Goal: Task Accomplishment & Management: Complete application form

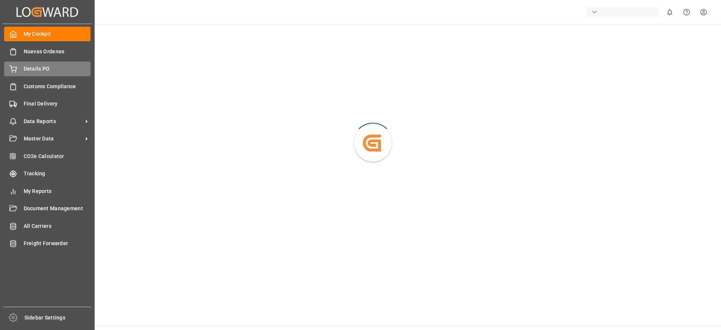
click at [36, 71] on span "Details PO" at bounding box center [57, 69] width 67 height 8
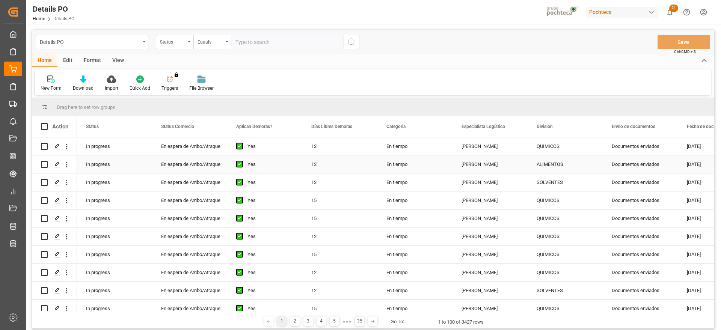
click at [640, 149] on div "Documentos enviados" at bounding box center [640, 146] width 75 height 18
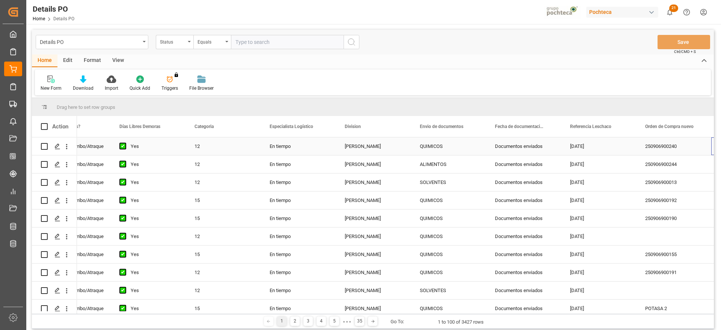
scroll to position [0, 192]
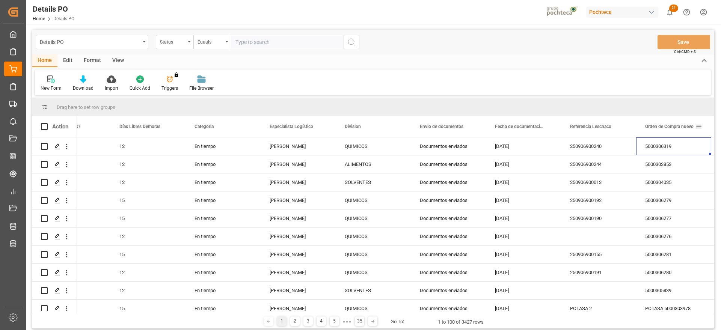
click at [699, 125] on span at bounding box center [699, 126] width 7 height 7
click at [687, 126] on span "filter" at bounding box center [685, 127] width 7 height 7
click at [639, 165] on input "Filter Value" at bounding box center [673, 167] width 74 height 15
paste input "5000304161"
type input "5000304161"
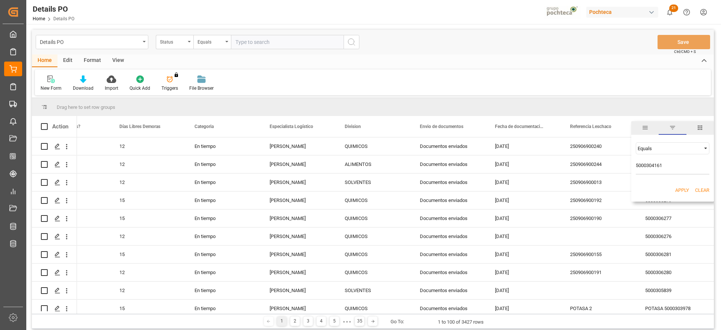
click at [681, 191] on button "Apply" at bounding box center [682, 191] width 14 height 8
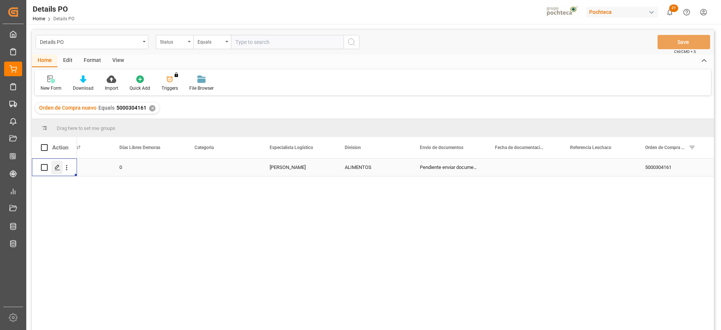
click at [54, 164] on div "Press SPACE to select this row." at bounding box center [56, 168] width 11 height 14
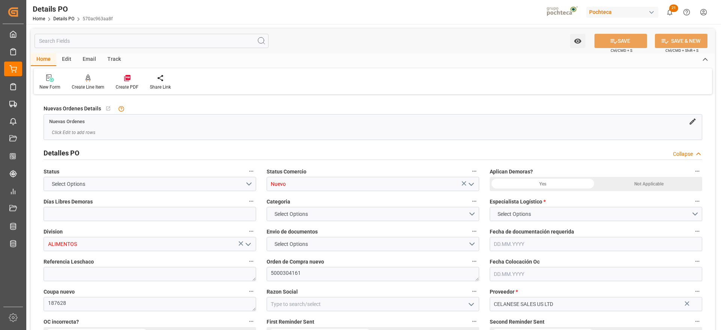
type input "0"
type input "[DATE]"
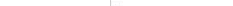
scroll to position [47, 0]
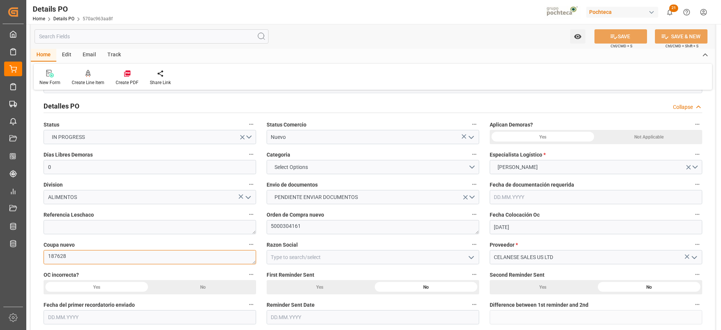
drag, startPoint x: 71, startPoint y: 261, endPoint x: 44, endPoint y: 260, distance: 27.0
click at [44, 260] on textarea "187628" at bounding box center [150, 257] width 213 height 14
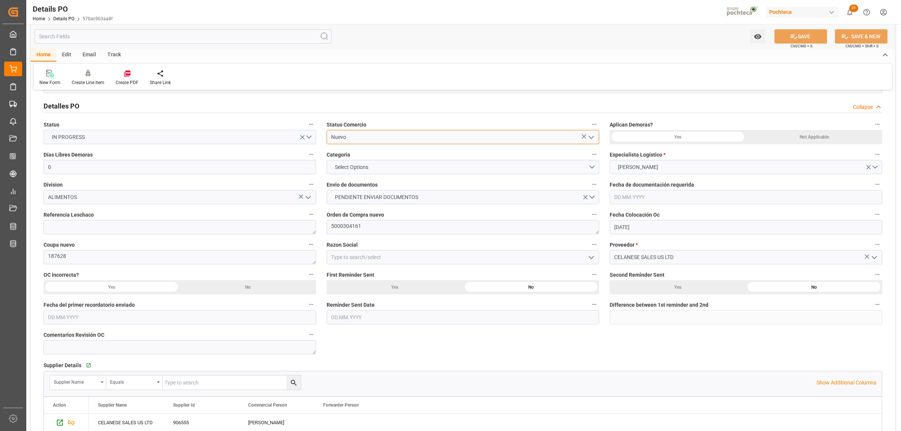
click at [403, 136] on input "Nuevo" at bounding box center [463, 137] width 273 height 14
click at [589, 139] on icon "open menu" at bounding box center [591, 137] width 9 height 9
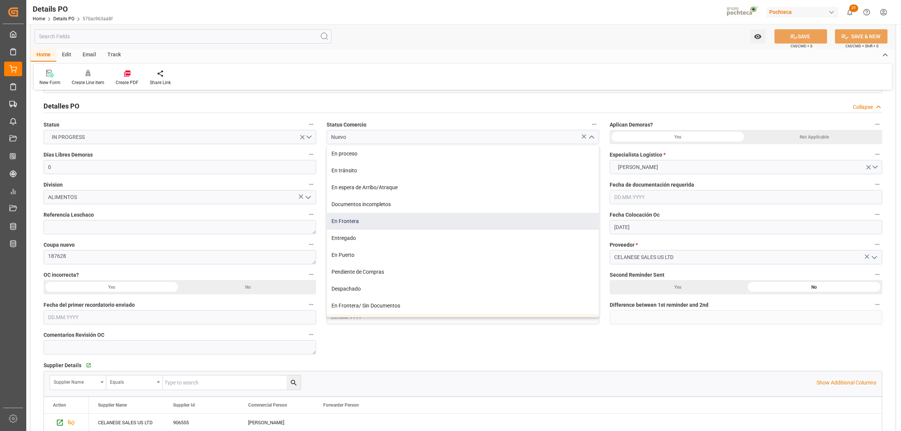
click at [376, 225] on div "En Frontera" at bounding box center [463, 221] width 272 height 17
type input "En Frontera"
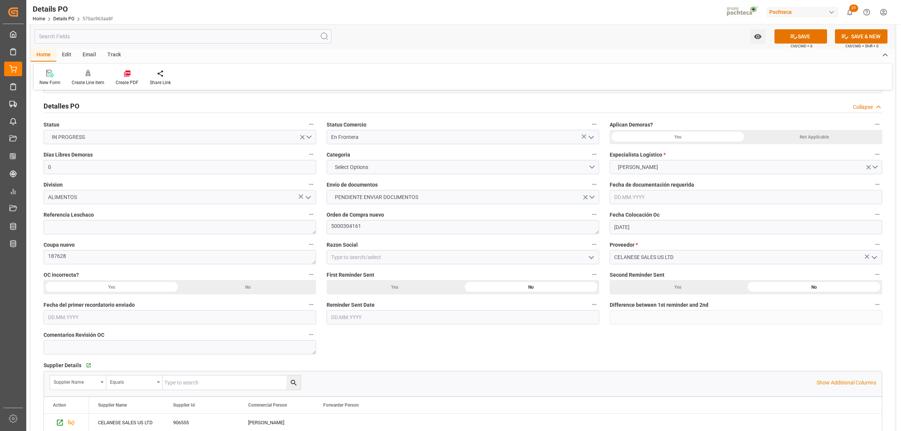
click at [592, 260] on icon "open menu" at bounding box center [591, 257] width 9 height 9
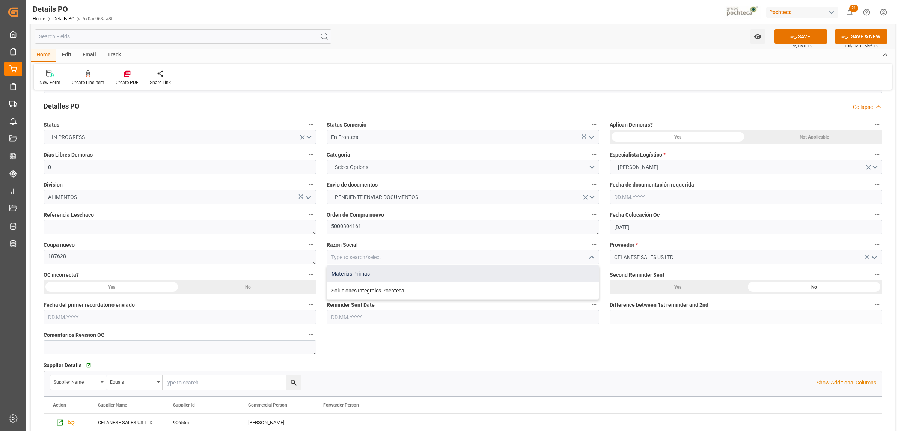
click at [371, 273] on div "Materias Primas" at bounding box center [463, 274] width 272 height 17
type input "Materias Primas"
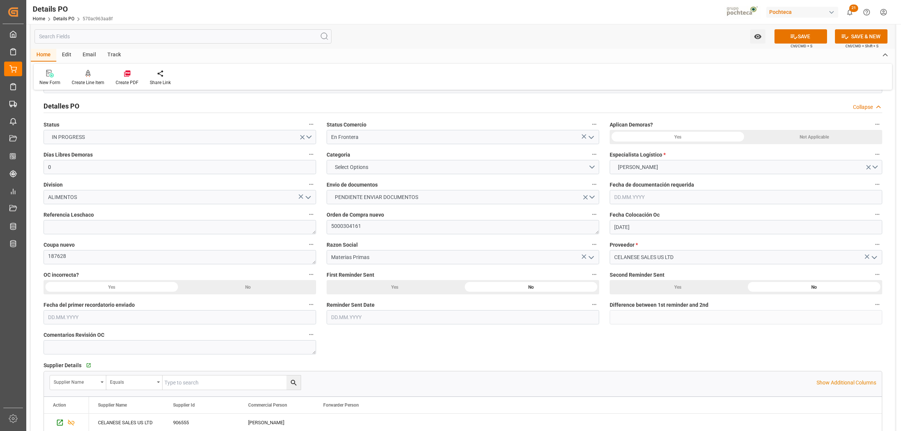
click at [721, 136] on div "Not Applicable" at bounding box center [814, 137] width 136 height 14
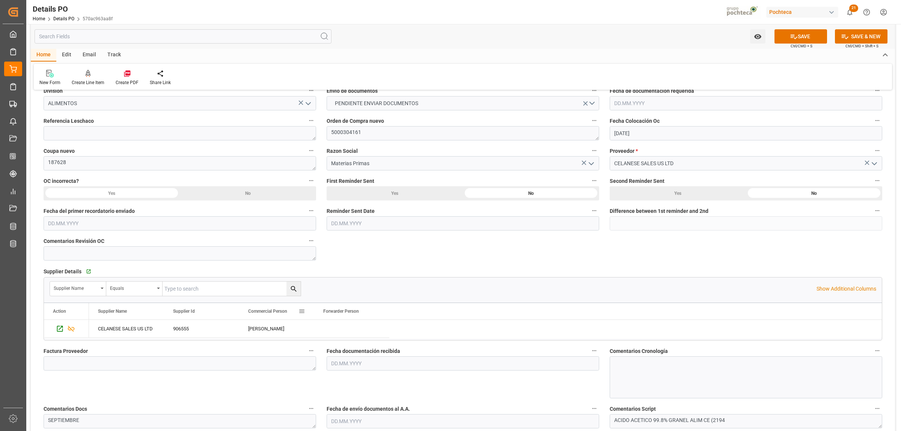
scroll to position [94, 0]
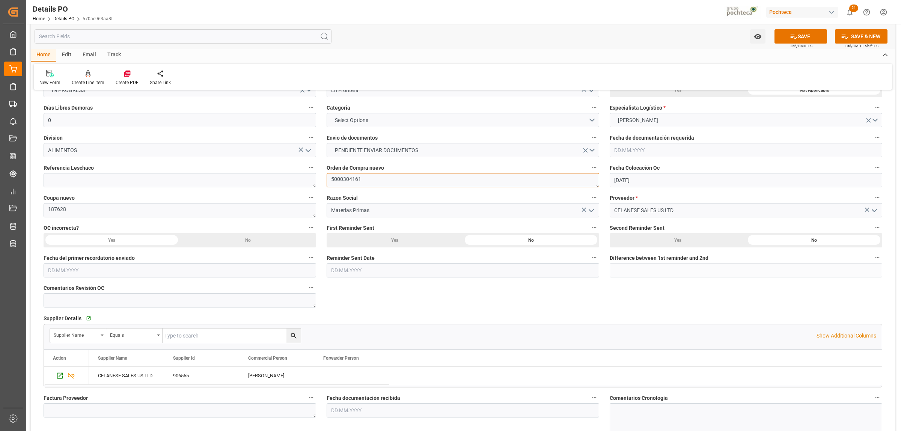
drag, startPoint x: 341, startPoint y: 181, endPoint x: 332, endPoint y: 182, distance: 9.4
click at [332, 182] on textarea "5000304161" at bounding box center [463, 180] width 273 height 14
click at [87, 330] on textarea at bounding box center [180, 410] width 273 height 14
paste textarea "979921166"
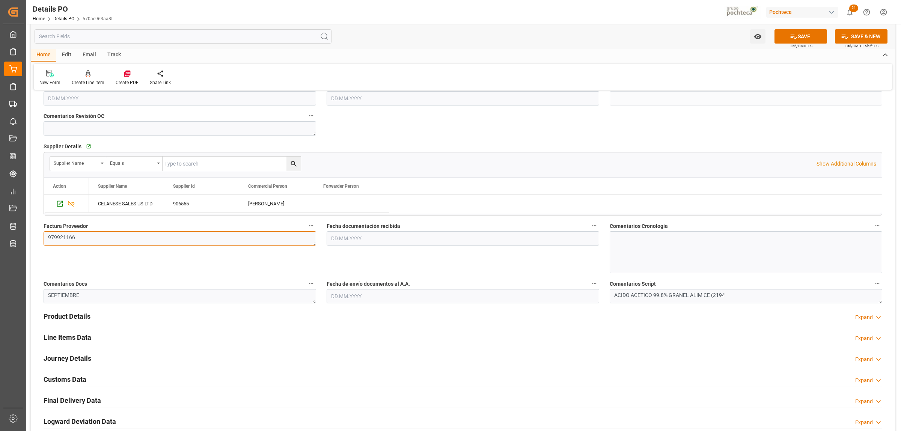
scroll to position [282, 0]
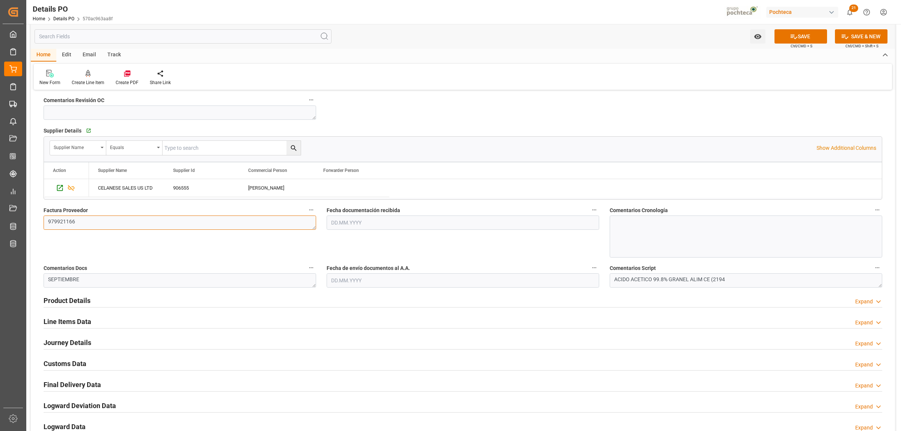
type textarea "979921166"
click at [358, 223] on input "text" at bounding box center [463, 223] width 273 height 14
click at [340, 261] on div "28 29 30 31 1 2 3" at bounding box center [380, 268] width 103 height 15
click at [338, 330] on div "25" at bounding box center [336, 327] width 9 height 9
type input "[DATE]"
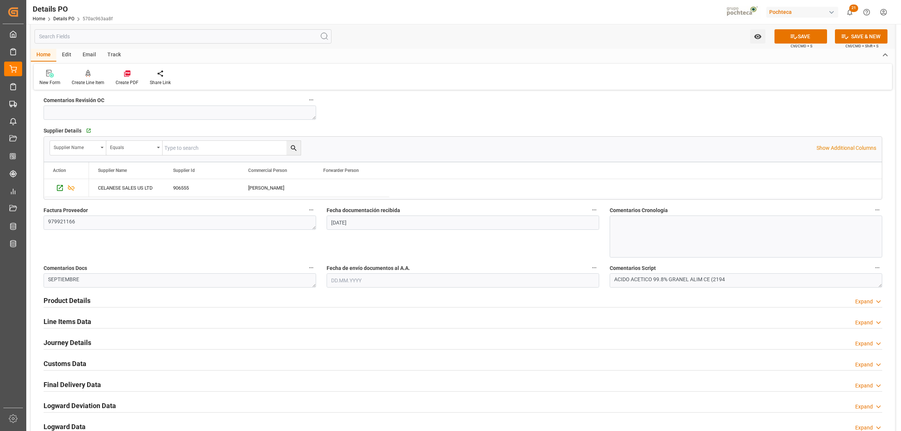
click at [361, 286] on input "text" at bounding box center [463, 280] width 273 height 14
click at [337, 330] on div "25 26 27 28 29 30 31" at bounding box center [380, 385] width 103 height 15
click at [337, 330] on span "25" at bounding box center [336, 384] width 5 height 5
type input "[DATE]"
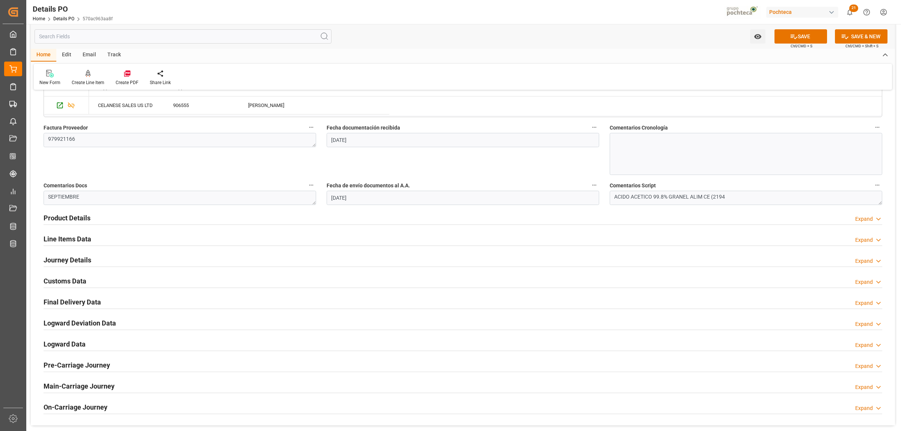
scroll to position [376, 0]
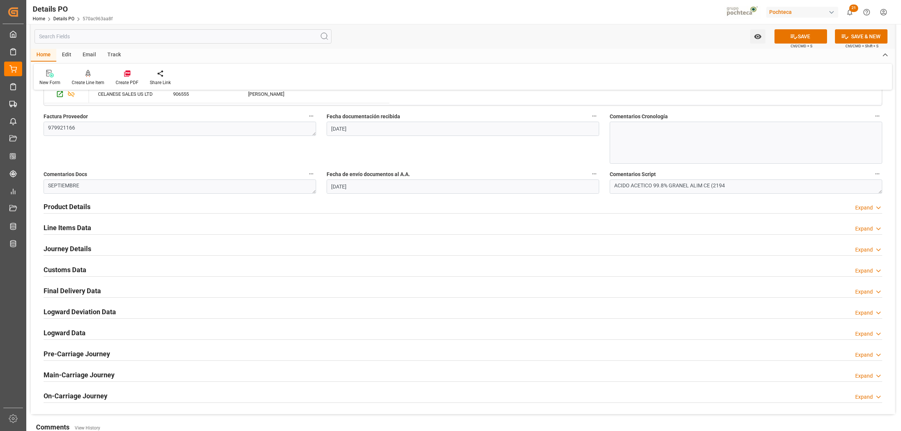
click at [78, 207] on h2 "Product Details" at bounding box center [67, 207] width 47 height 10
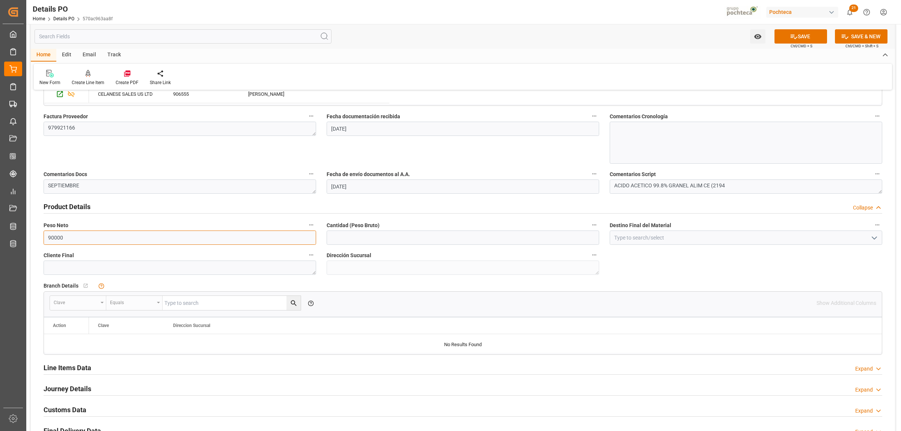
drag, startPoint x: 59, startPoint y: 239, endPoint x: 39, endPoint y: 238, distance: 20.7
click at [39, 238] on div "Peso Neto 90000" at bounding box center [179, 232] width 283 height 30
click at [68, 240] on input "90000" at bounding box center [180, 238] width 273 height 14
drag, startPoint x: 69, startPoint y: 237, endPoint x: 43, endPoint y: 237, distance: 25.5
click at [44, 237] on input "90000" at bounding box center [180, 238] width 273 height 14
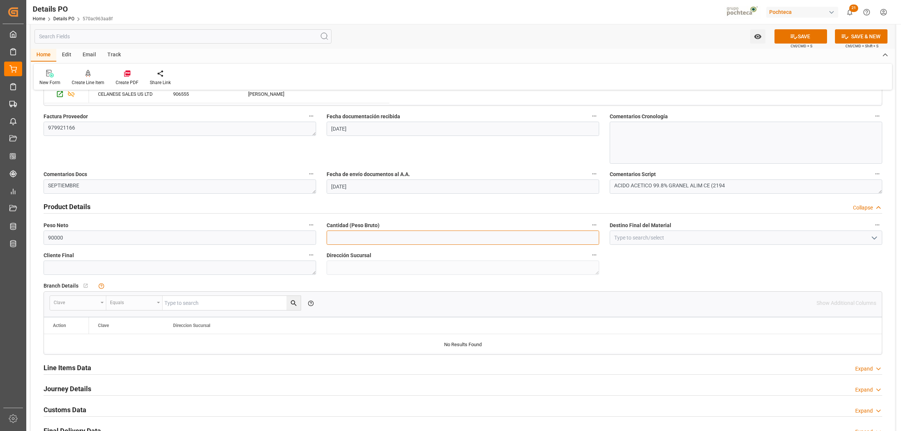
click at [376, 241] on input "text" at bounding box center [463, 238] width 273 height 14
paste input "90000"
type input "90000"
click at [614, 241] on input at bounding box center [746, 238] width 273 height 14
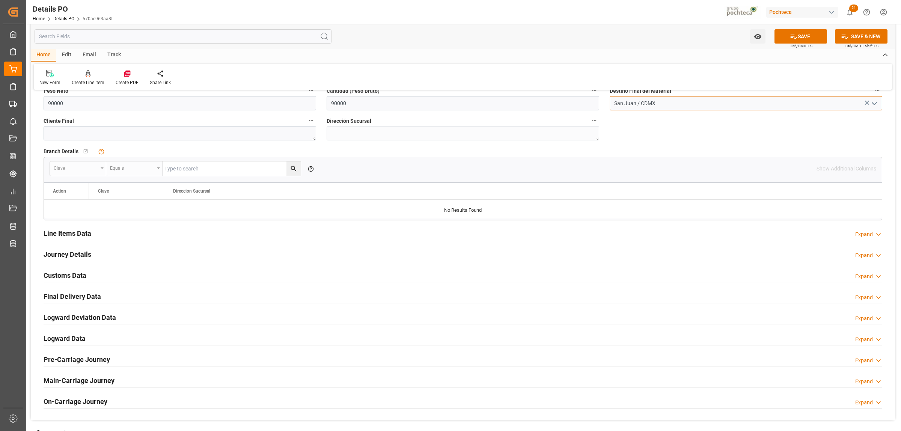
scroll to position [516, 0]
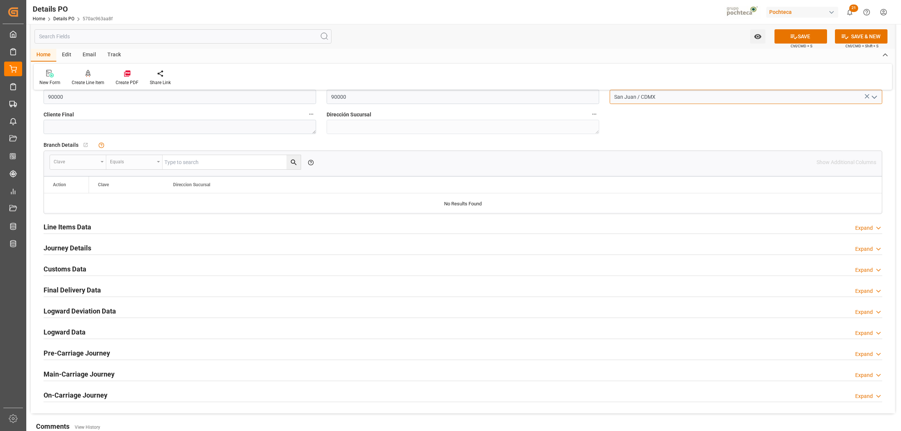
type input "San Juan / CDMX"
click at [85, 228] on h2 "Line Items Data" at bounding box center [68, 227] width 48 height 10
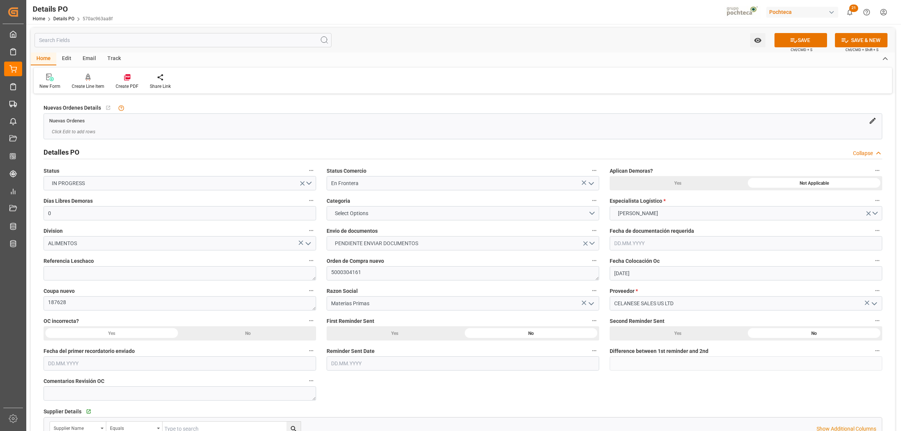
scroll to position [0, 0]
click at [361, 274] on textarea "5000304161" at bounding box center [463, 274] width 273 height 14
drag, startPoint x: 362, startPoint y: 274, endPoint x: 331, endPoint y: 273, distance: 30.4
click at [331, 273] on textarea "5000304161" at bounding box center [463, 274] width 273 height 14
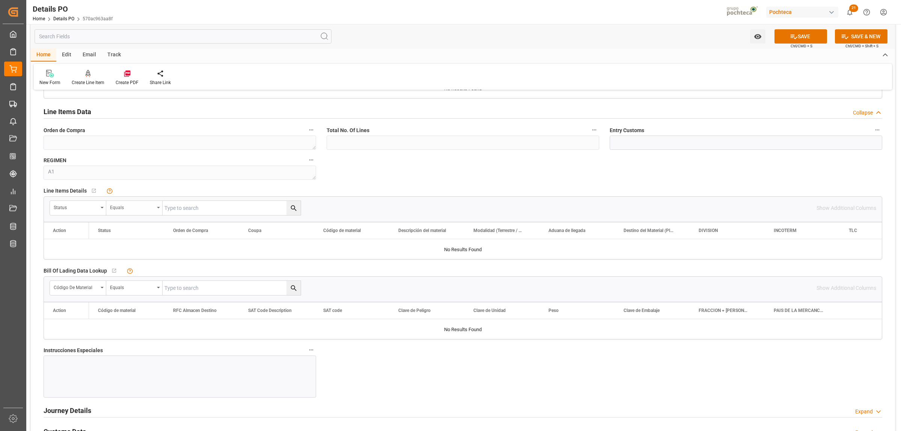
scroll to position [704, 0]
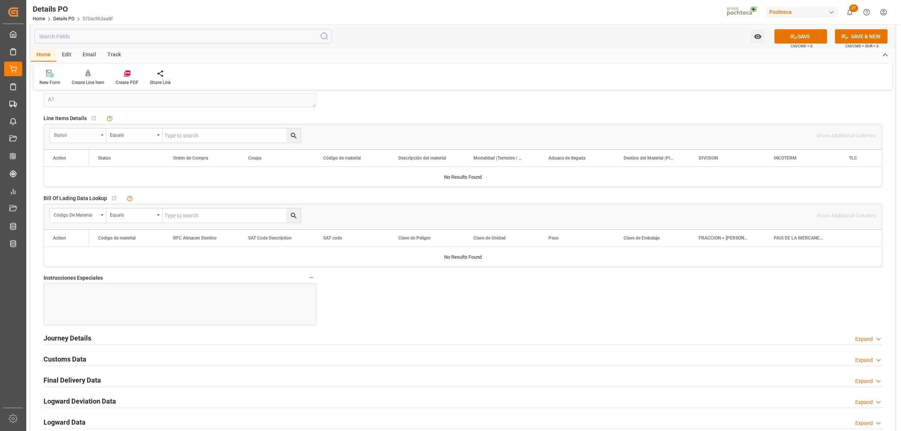
click at [101, 135] on icon "open menu" at bounding box center [102, 135] width 3 height 2
type input "orde"
click at [79, 170] on div "Orden de Compra" at bounding box center [106, 170] width 112 height 16
drag, startPoint x: 175, startPoint y: 128, endPoint x: 174, endPoint y: 131, distance: 3.9
click at [175, 128] on div "Orden de Compra Equals Show Additional Columns" at bounding box center [463, 135] width 838 height 23
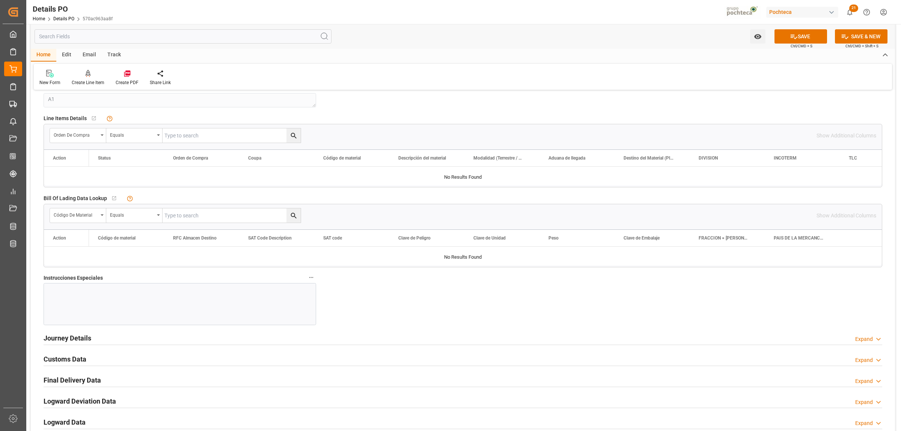
click at [173, 133] on input "text" at bounding box center [232, 135] width 138 height 14
paste input "5000304161"
type input "5000304161"
click at [292, 139] on icon "search button" at bounding box center [294, 136] width 8 height 8
click at [68, 301] on div at bounding box center [180, 304] width 273 height 42
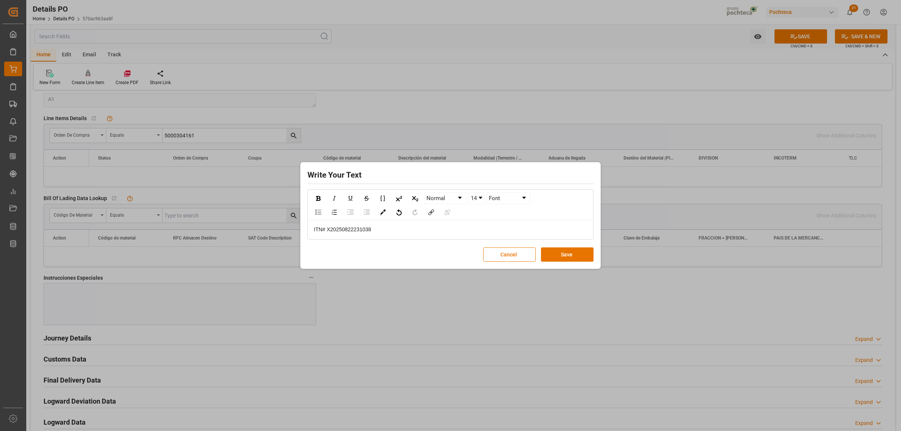
click at [325, 230] on span "ITN# X20250822231038" at bounding box center [342, 229] width 57 height 6
drag, startPoint x: 387, startPoint y: 231, endPoint x: 325, endPoint y: 200, distance: 69.0
click at [314, 228] on div "ITN X20250822231038" at bounding box center [451, 230] width 274 height 8
click at [319, 197] on img "rdw-inline-control" at bounding box center [318, 198] width 5 height 5
click at [382, 214] on img "rdw-color-picker" at bounding box center [383, 213] width 6 height 6
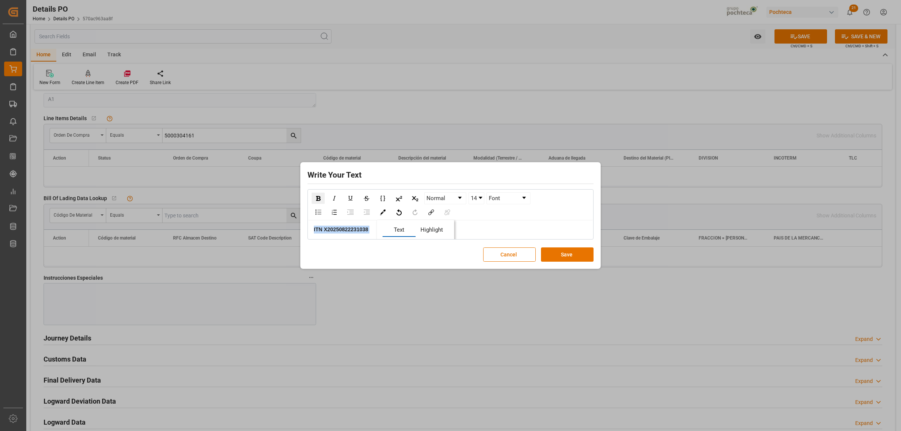
scroll to position [47, 0]
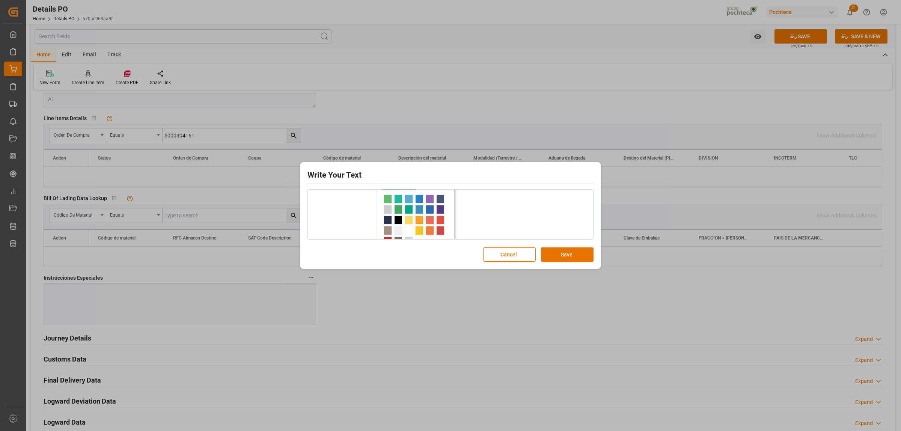
click at [399, 199] on span "rdw-color-picker" at bounding box center [398, 199] width 8 height 9
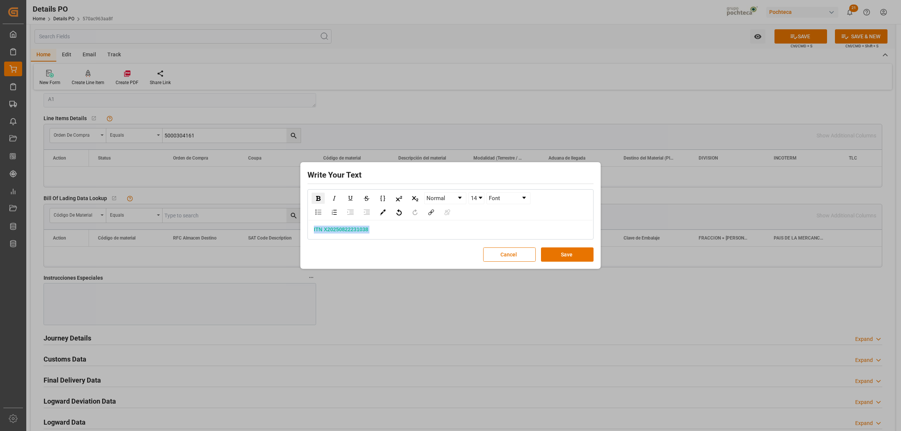
scroll to position [0, 0]
click at [483, 200] on link "14" at bounding box center [476, 198] width 15 height 11
click at [476, 235] on li "24" at bounding box center [477, 236] width 15 height 9
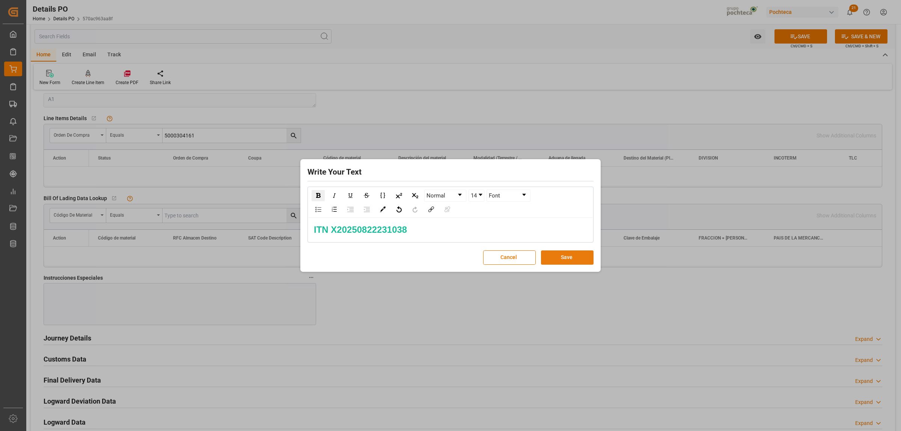
click at [571, 259] on button "Save" at bounding box center [567, 258] width 53 height 14
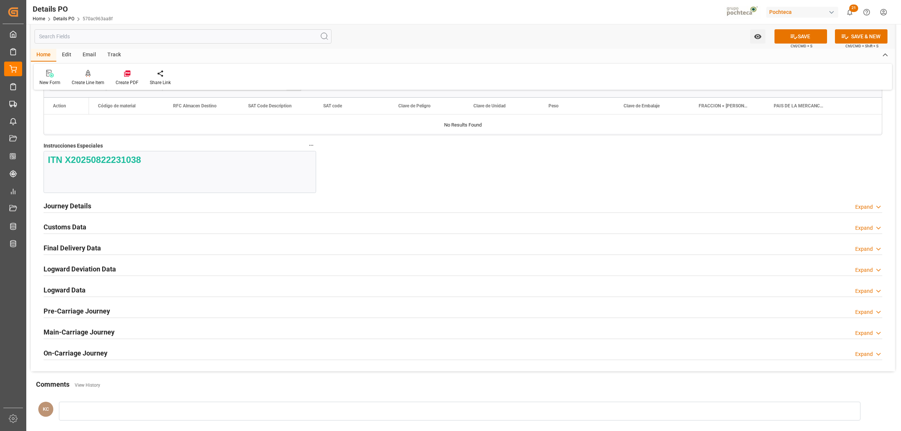
scroll to position [845, 0]
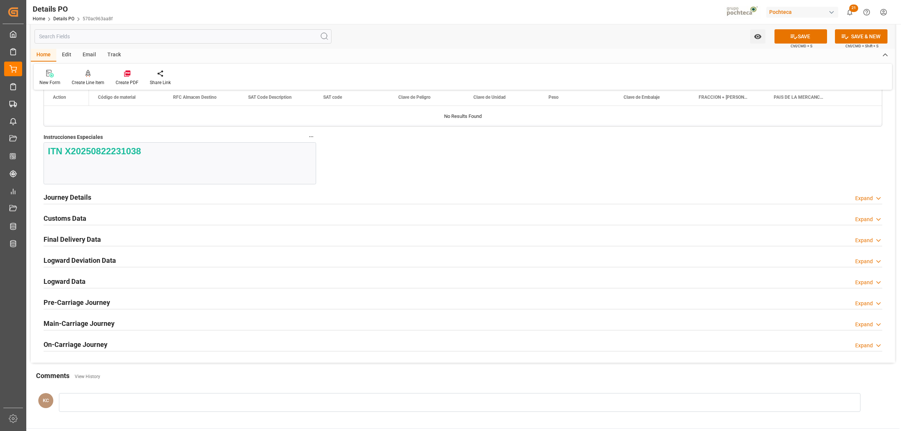
click at [84, 202] on h2 "Journey Details" at bounding box center [68, 197] width 48 height 10
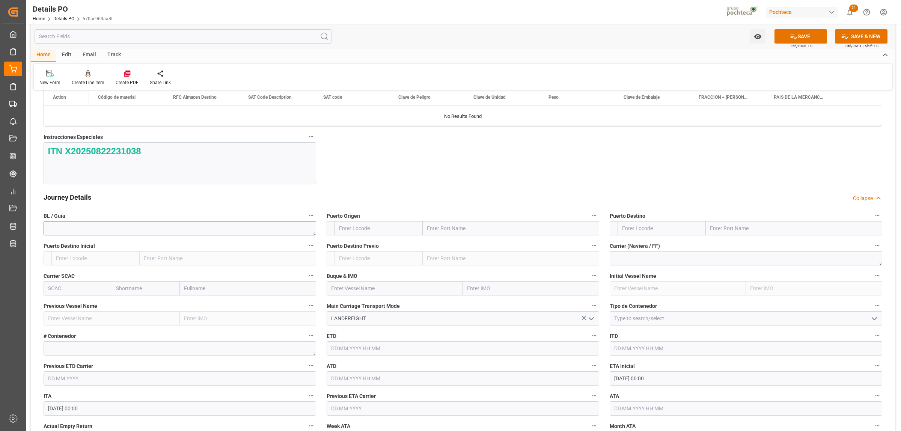
click at [94, 229] on textarea at bounding box center [180, 228] width 273 height 14
paste textarea "2304173796"
type textarea "2304173796"
click at [432, 233] on input "text" at bounding box center [511, 228] width 177 height 14
type input "LAREDO"
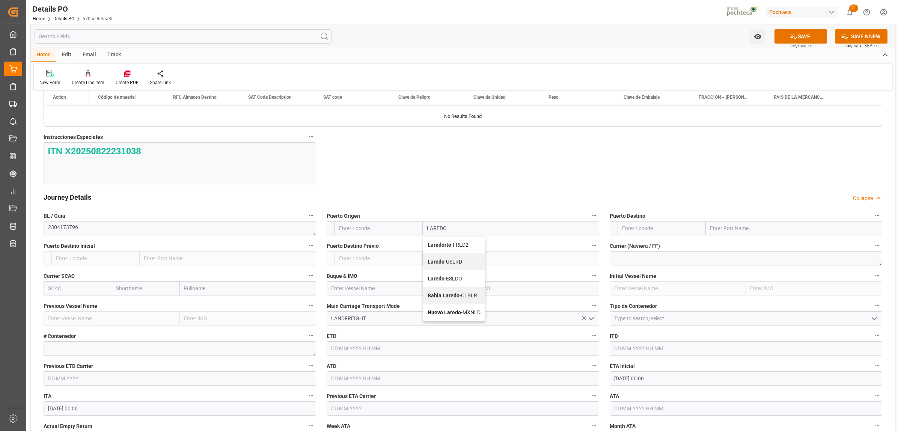
click at [434, 263] on b "Laredo" at bounding box center [436, 262] width 17 height 6
type input "USLRD"
type input "Laredo"
click at [721, 230] on input "text" at bounding box center [794, 228] width 177 height 14
type input "NUEVO LAREDO"
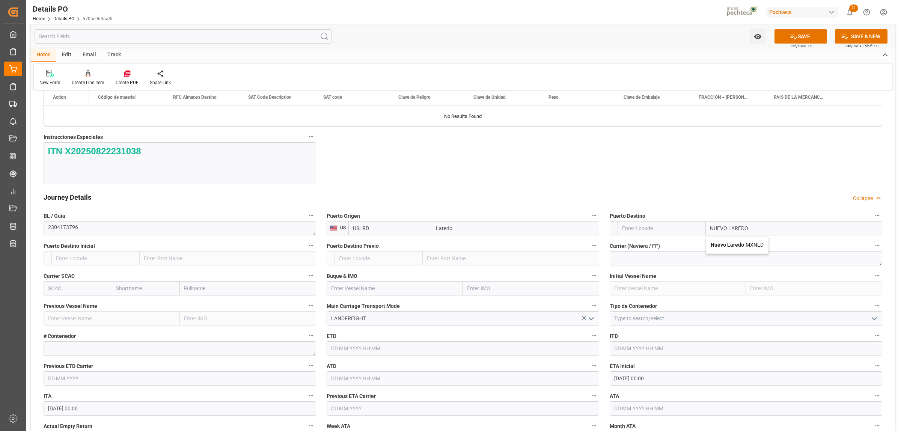
click at [721, 245] on b "Nuevo Laredo" at bounding box center [727, 245] width 33 height 6
type input "MXNLD"
type input "Nuevo Laredo"
click at [721, 322] on icon "open menu" at bounding box center [874, 318] width 9 height 9
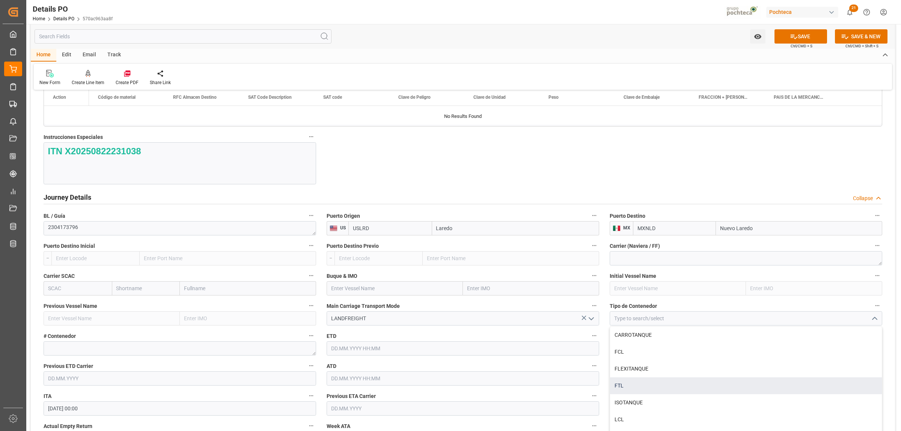
click at [628, 330] on div "FTL" at bounding box center [746, 385] width 272 height 17
click at [721, 322] on icon "open menu" at bounding box center [874, 318] width 9 height 9
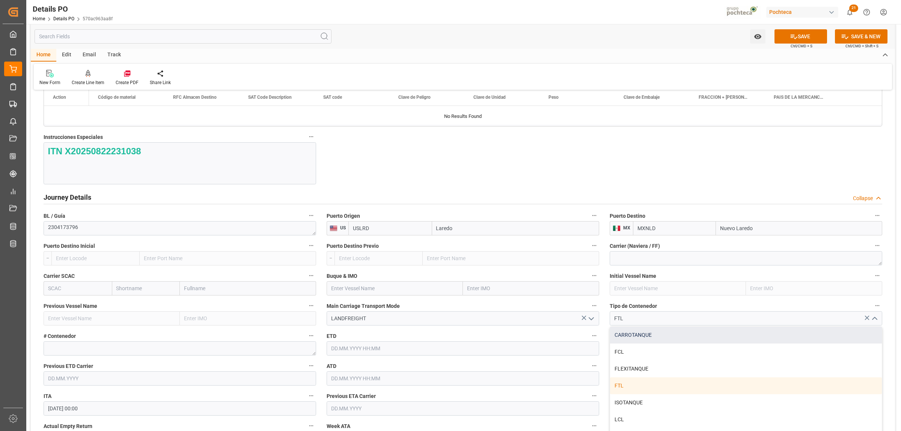
click at [631, 330] on div "CARROTANQUE" at bounding box center [746, 335] width 272 height 17
type input "CARROTANQUE"
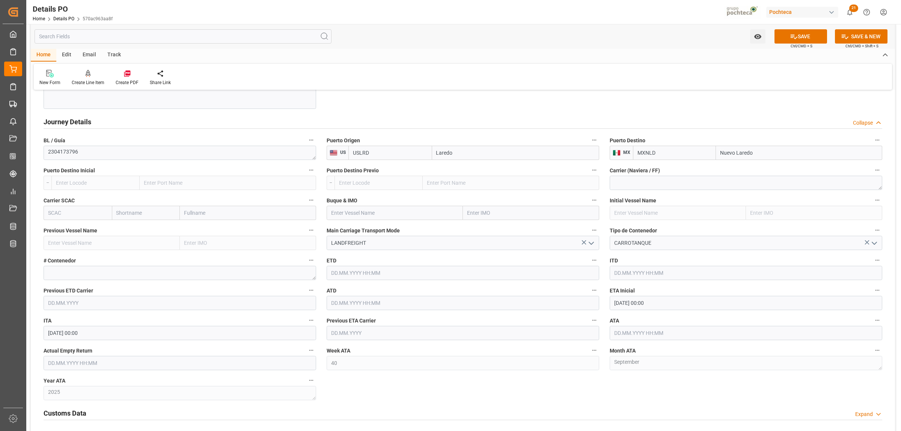
scroll to position [939, 0]
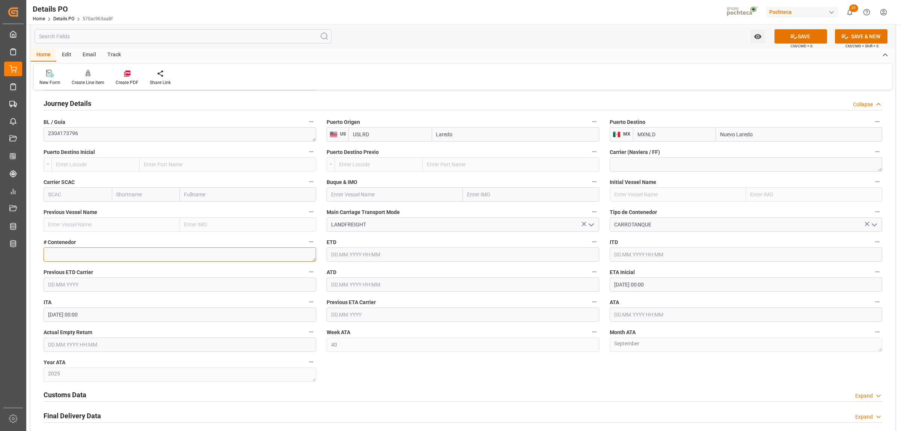
click at [81, 259] on textarea at bounding box center [180, 255] width 273 height 14
paste textarea "GATX29065"
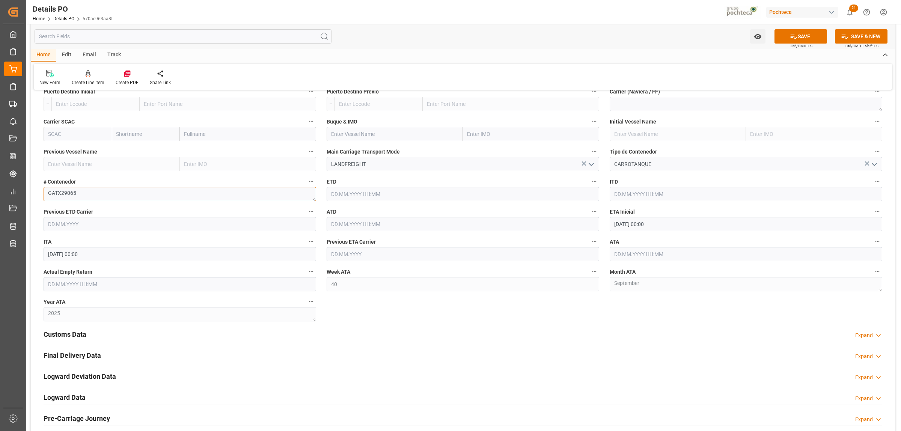
scroll to position [1033, 0]
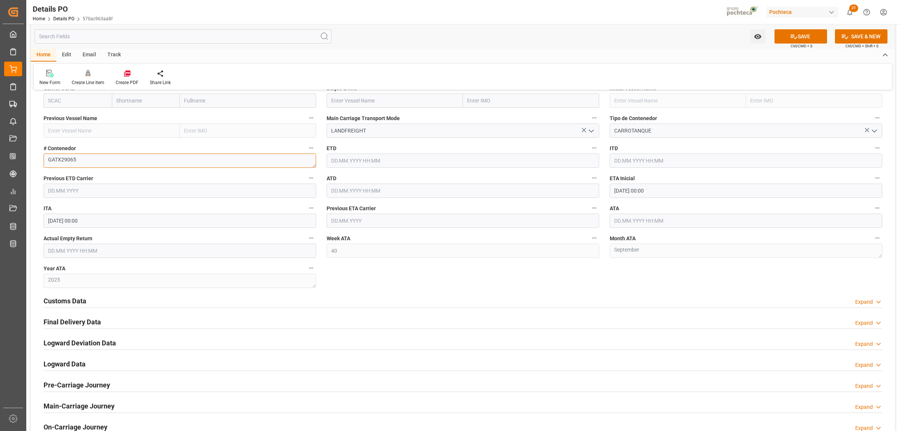
type textarea "GATX29065"
click at [77, 303] on h2 "Customs Data" at bounding box center [65, 301] width 43 height 10
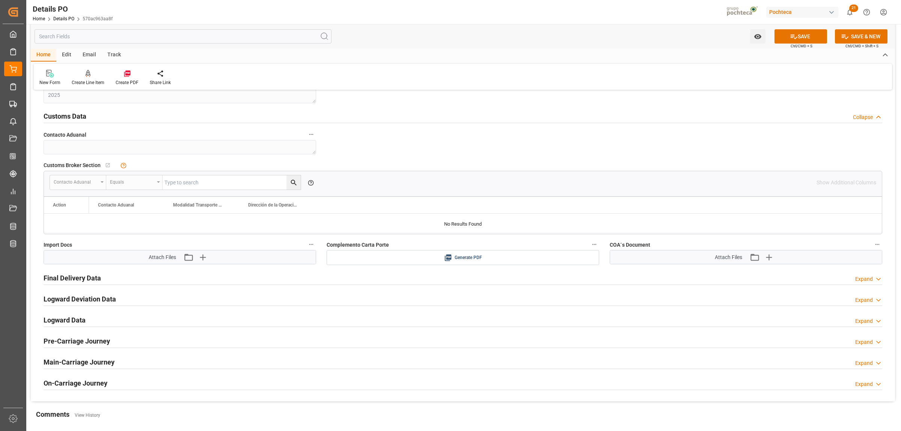
scroll to position [1221, 0]
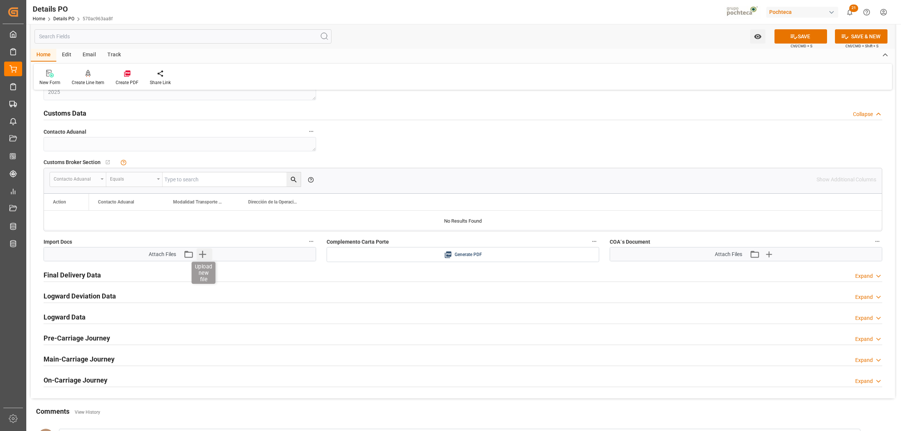
click at [204, 254] on icon "button" at bounding box center [203, 254] width 12 height 12
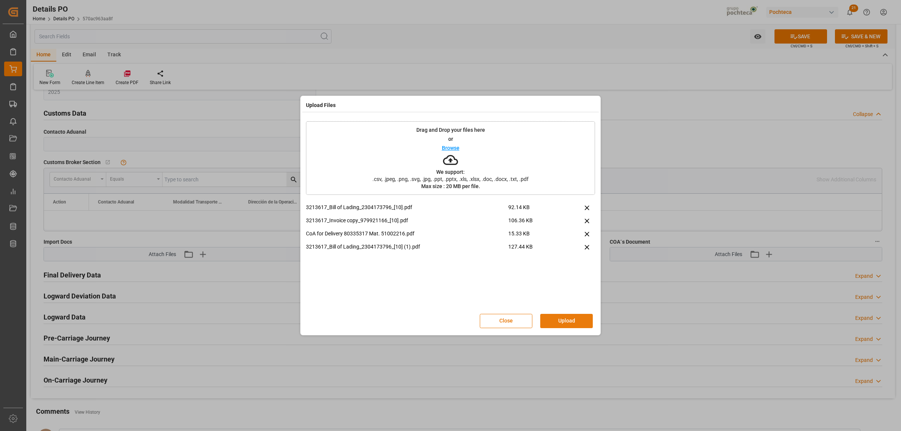
click at [577, 322] on button "Upload" at bounding box center [566, 321] width 53 height 14
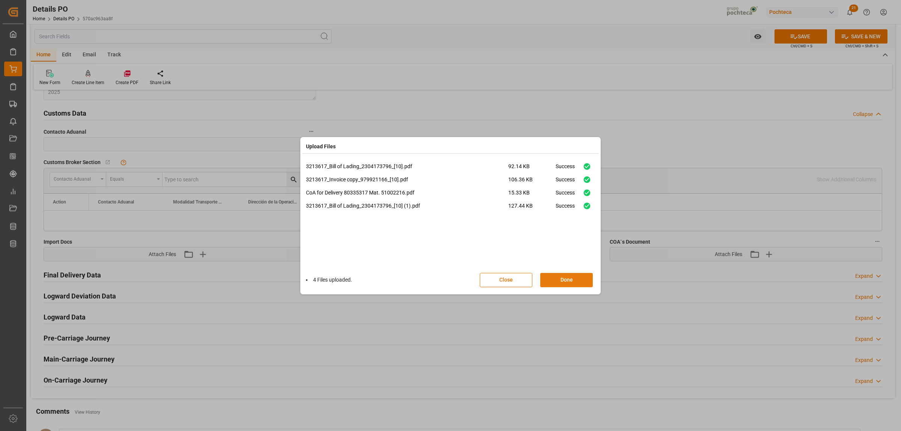
click at [563, 282] on button "Done" at bounding box center [566, 280] width 53 height 14
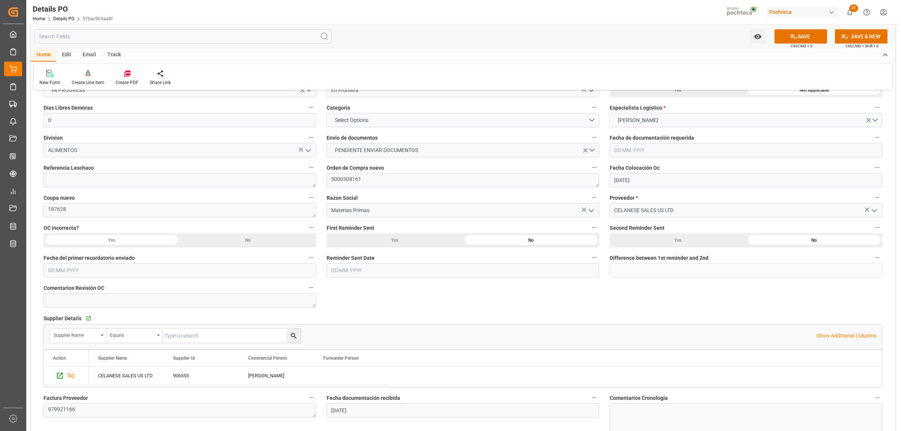
scroll to position [0, 0]
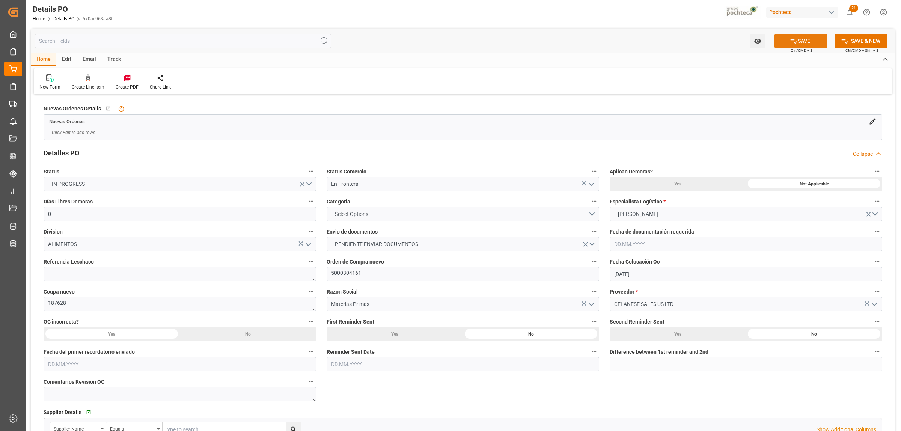
click at [721, 44] on button "SAVE" at bounding box center [801, 41] width 53 height 14
drag, startPoint x: 341, startPoint y: 276, endPoint x: 327, endPoint y: 276, distance: 13.5
click at [327, 276] on textarea "5000304161" at bounding box center [463, 274] width 273 height 14
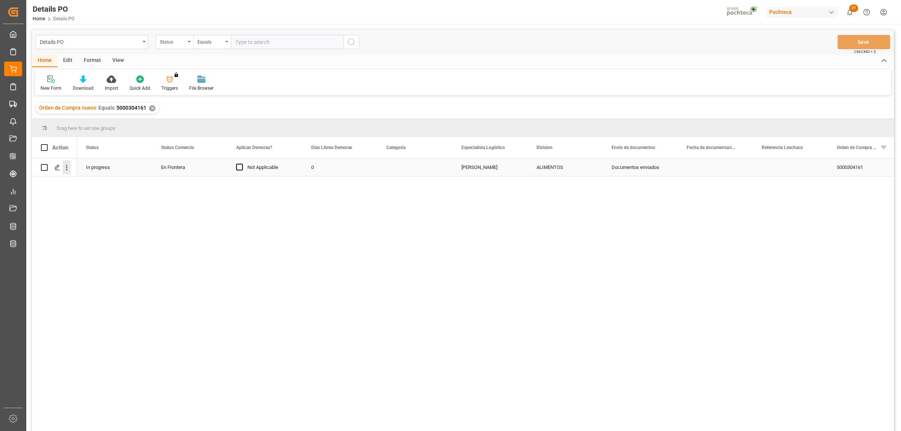
click at [66, 170] on icon "open menu" at bounding box center [67, 168] width 8 height 8
click at [95, 260] on span "Create and Link Child Object" at bounding box center [116, 260] width 68 height 8
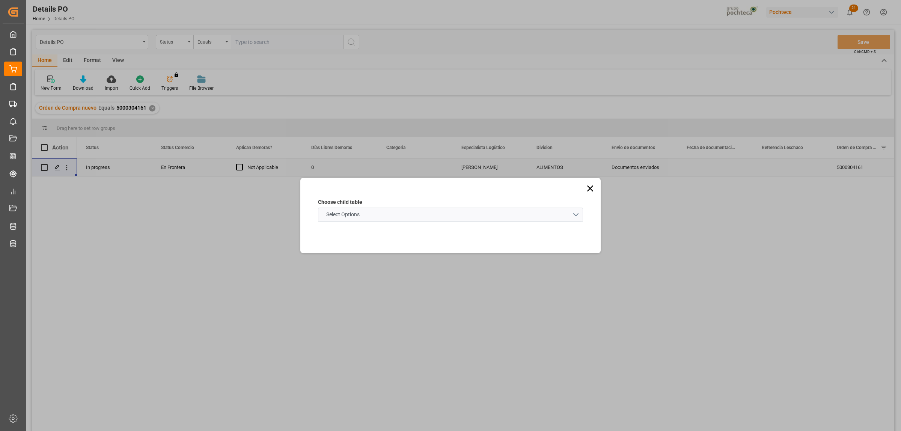
click at [575, 215] on schema "Select Options" at bounding box center [450, 215] width 265 height 14
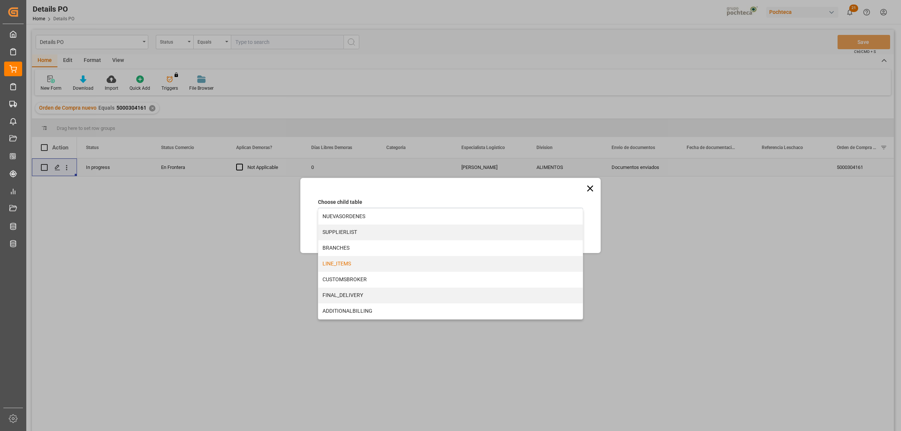
click at [339, 265] on div "LINE_ITEMS" at bounding box center [451, 264] width 264 height 16
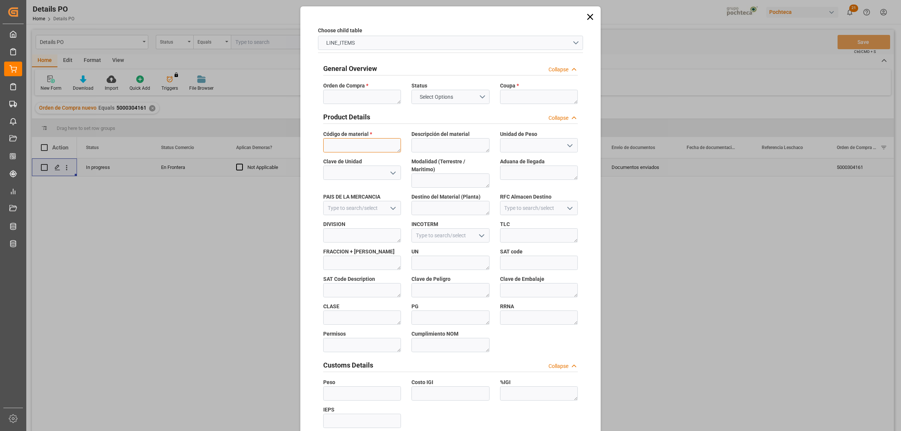
click at [347, 145] on textarea at bounding box center [362, 145] width 78 height 14
paste textarea "21944"
type textarea "21944"
click at [346, 99] on textarea at bounding box center [362, 97] width 78 height 14
paste textarea "5000304161"
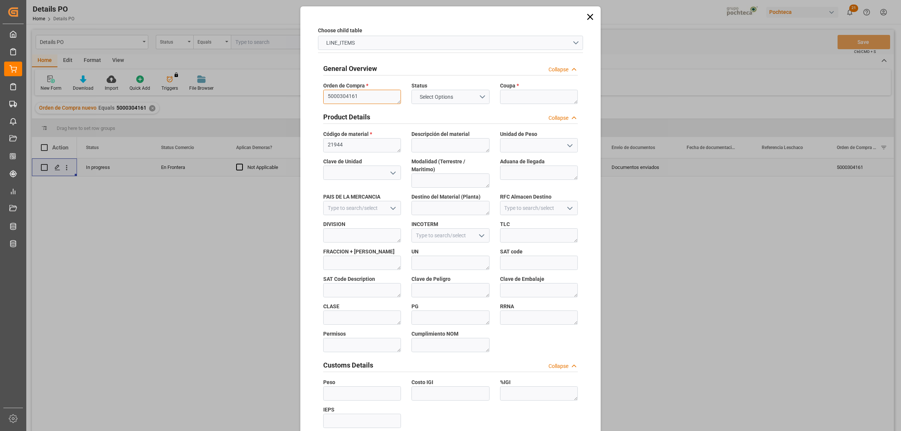
type textarea "5000304161"
click at [516, 96] on textarea at bounding box center [539, 97] width 78 height 14
paste textarea "187628"
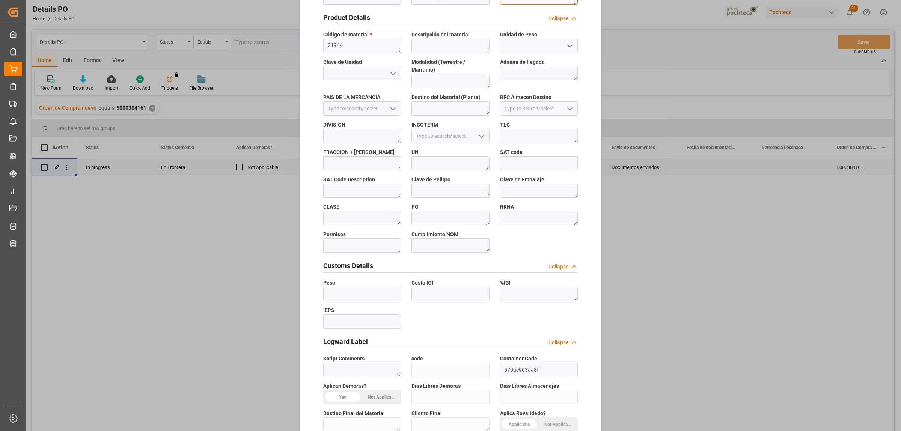
scroll to position [220, 0]
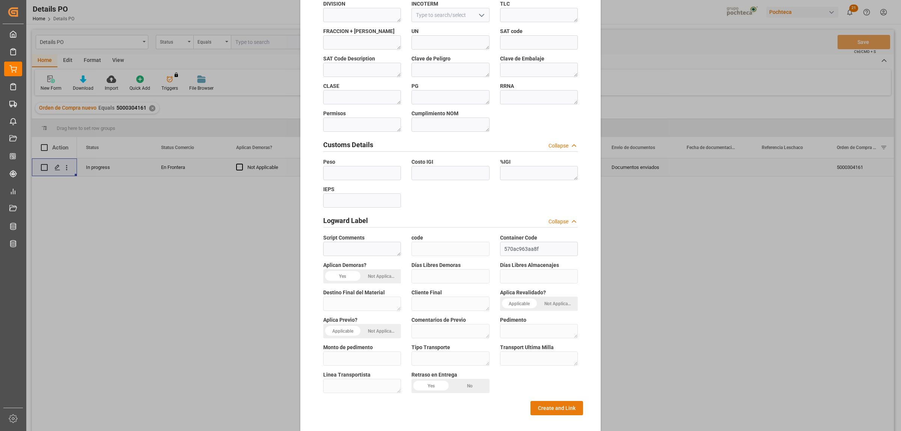
type textarea "187628"
click at [557, 330] on button "Create and Link" at bounding box center [557, 408] width 53 height 14
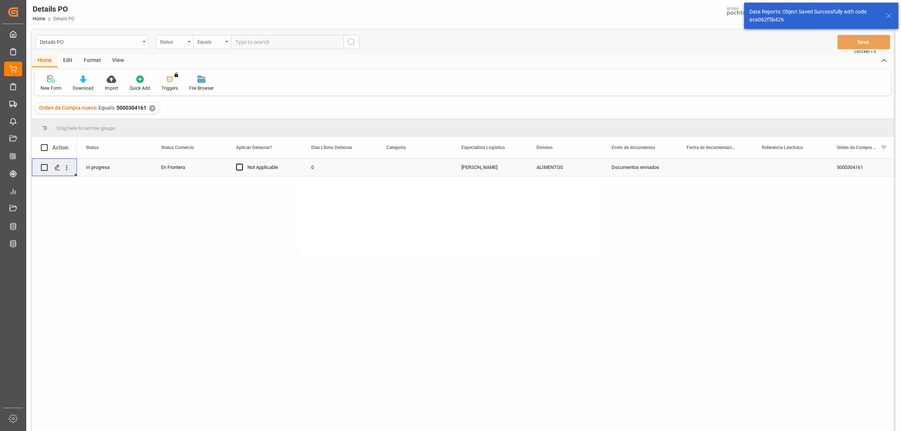
scroll to position [0, 0]
click at [55, 168] on polygon "Press SPACE to select this row." at bounding box center [57, 167] width 4 height 4
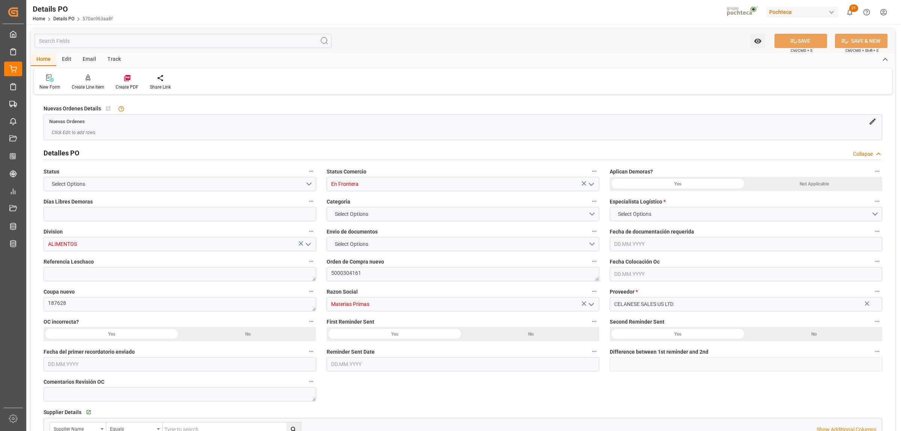
type input "0"
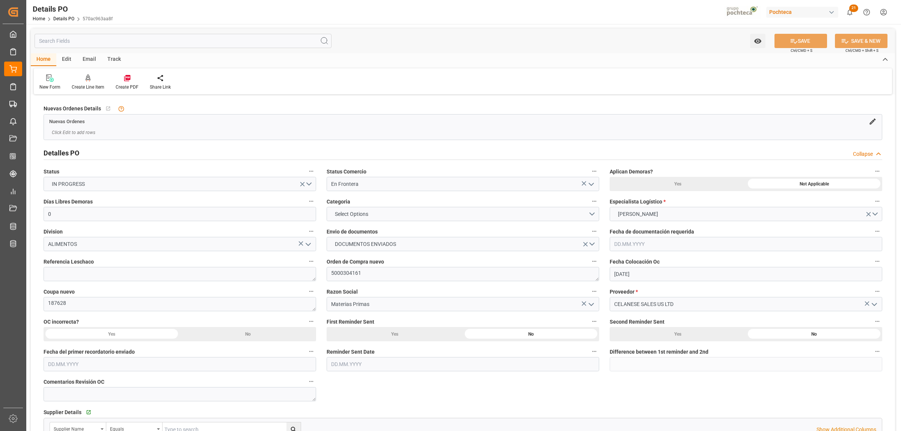
type input "[DATE]"
click at [591, 217] on button "Select Options" at bounding box center [463, 214] width 273 height 14
click at [352, 216] on div "PRIORITARIO" at bounding box center [463, 216] width 272 height 16
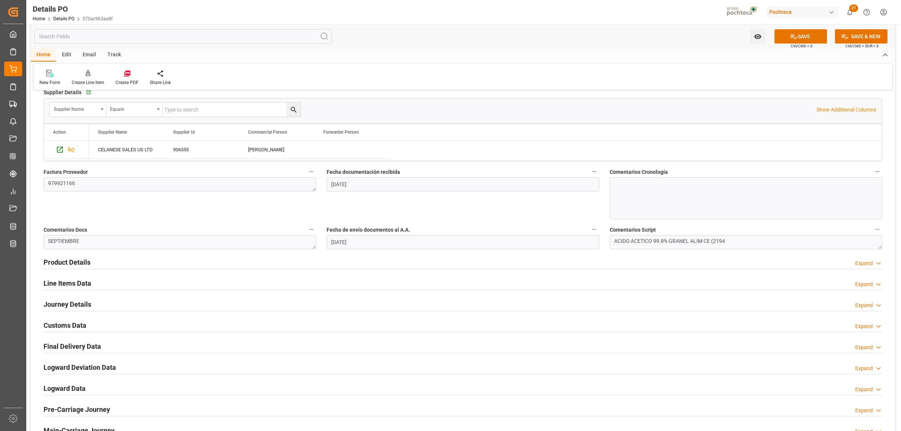
scroll to position [329, 0]
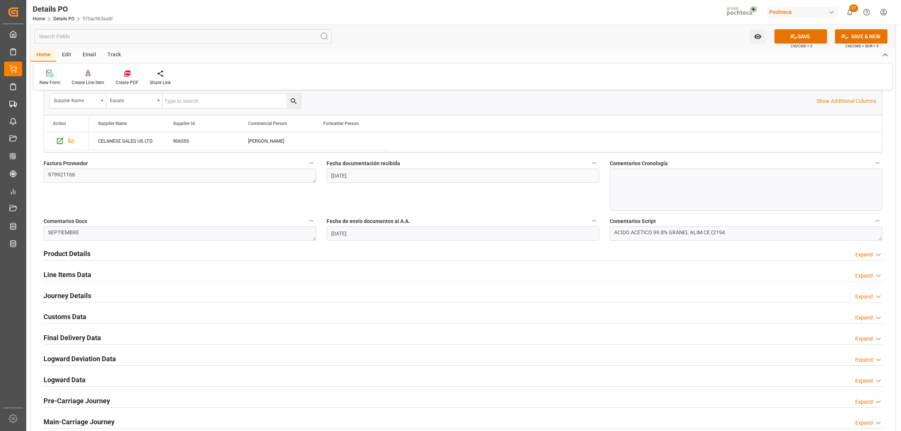
click at [74, 295] on h2 "Journey Details" at bounding box center [68, 296] width 48 height 10
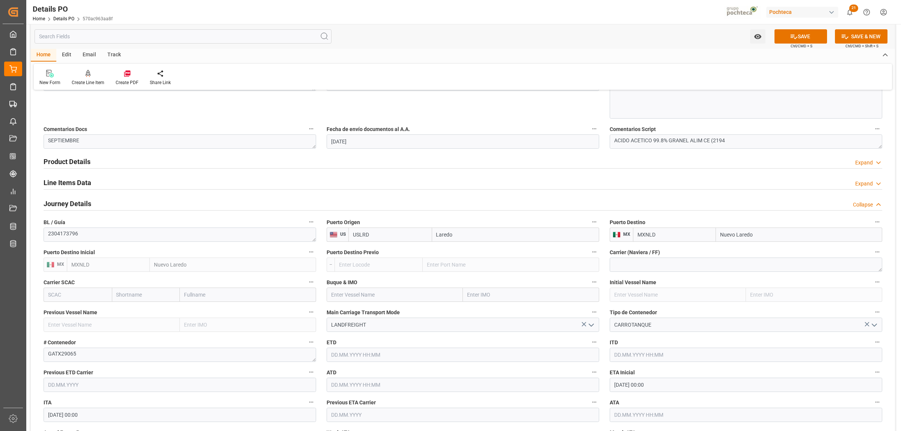
scroll to position [516, 0]
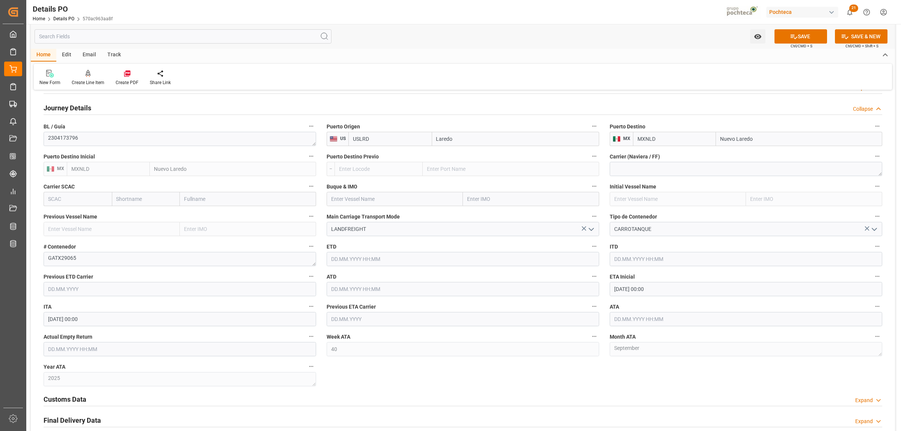
click at [633, 290] on input "[DATE] 00:00" at bounding box center [746, 289] width 273 height 14
click at [679, 330] on span "26" at bounding box center [678, 379] width 5 height 5
type input "[DATE] 00:00"
click at [581, 330] on div "Nuevas Ordenes Details   No child Object linked Nuevas Ordenes Click Edit to ad…" at bounding box center [463, 62] width 865 height 964
click at [622, 318] on input "text" at bounding box center [746, 319] width 273 height 14
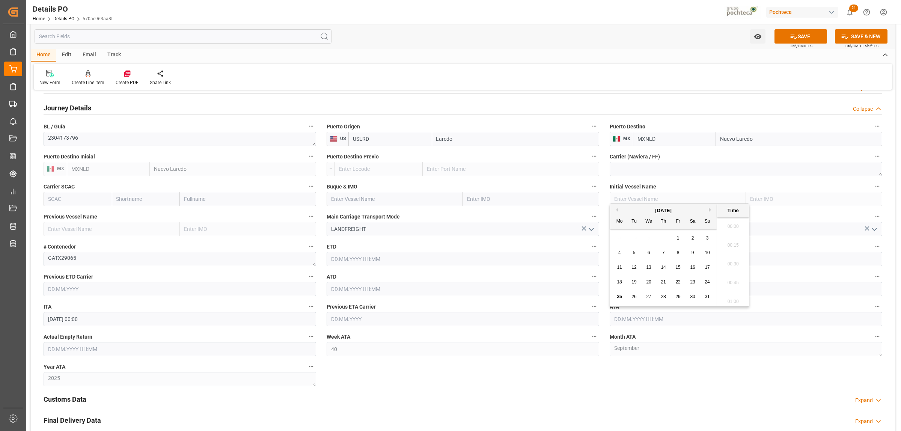
scroll to position [716, 0]
click at [677, 282] on span "22" at bounding box center [678, 281] width 5 height 5
type input "[DATE] 00:00"
click at [629, 330] on div "Nuevas Ordenes Details   No child Object linked Nuevas Ordenes Click Edit to ad…" at bounding box center [463, 62] width 865 height 964
click at [647, 292] on input "[DATE] 00:00" at bounding box center [746, 289] width 273 height 14
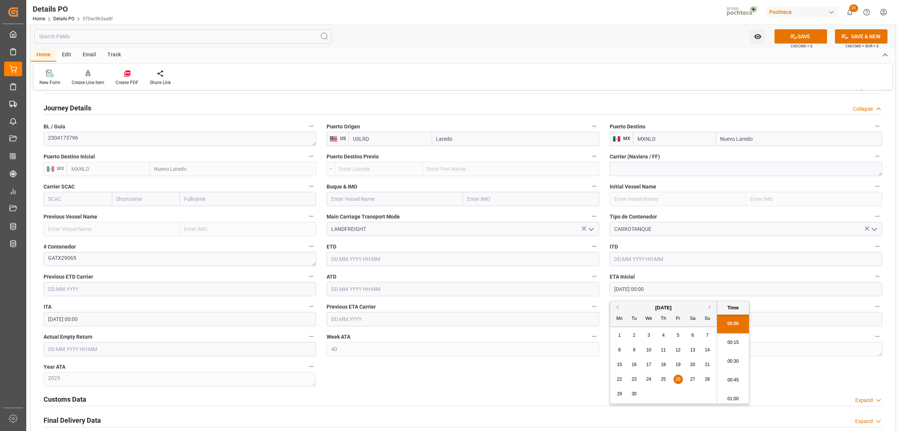
click at [618, 306] on button "Previous Month" at bounding box center [616, 307] width 5 height 5
click at [677, 330] on span "22" at bounding box center [678, 379] width 5 height 5
type input "[DATE] 00:00"
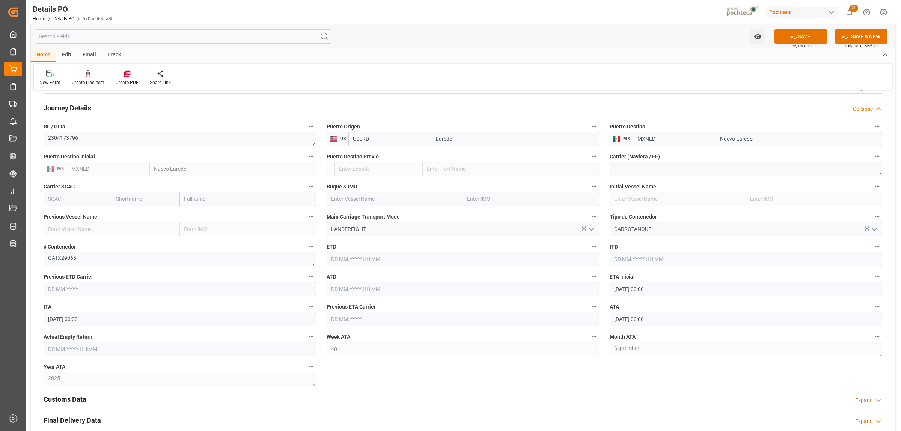
click at [556, 330] on div "Nuevas Ordenes Details   No child Object linked Nuevas Ordenes Click Edit to ad…" at bounding box center [463, 62] width 865 height 964
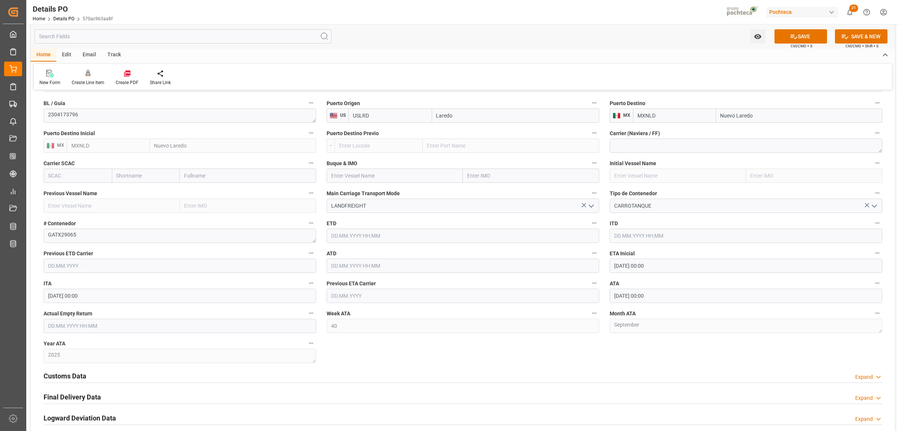
scroll to position [516, 0]
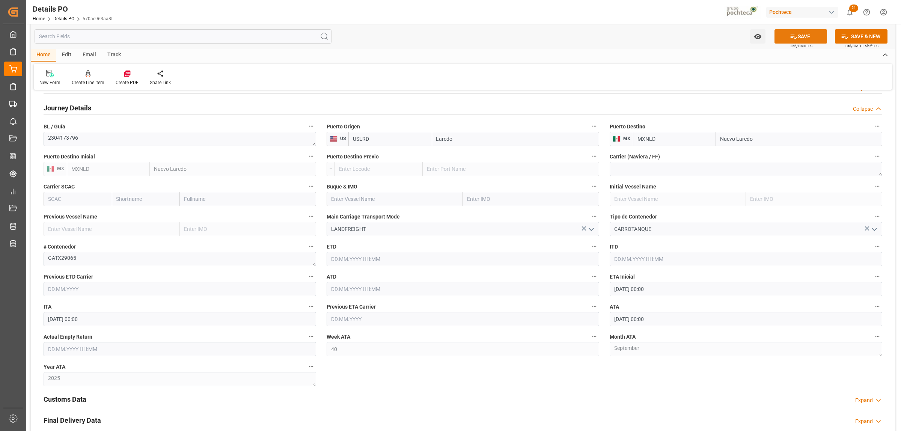
click at [721, 39] on button "SAVE" at bounding box center [801, 36] width 53 height 14
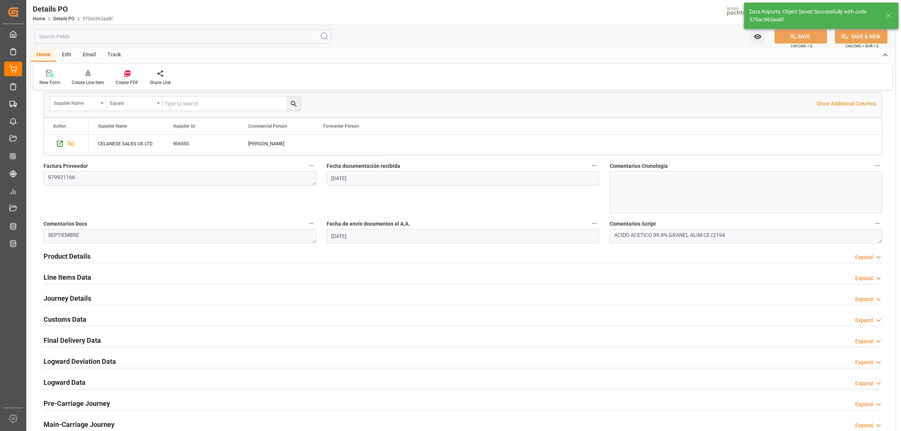
scroll to position [323, 0]
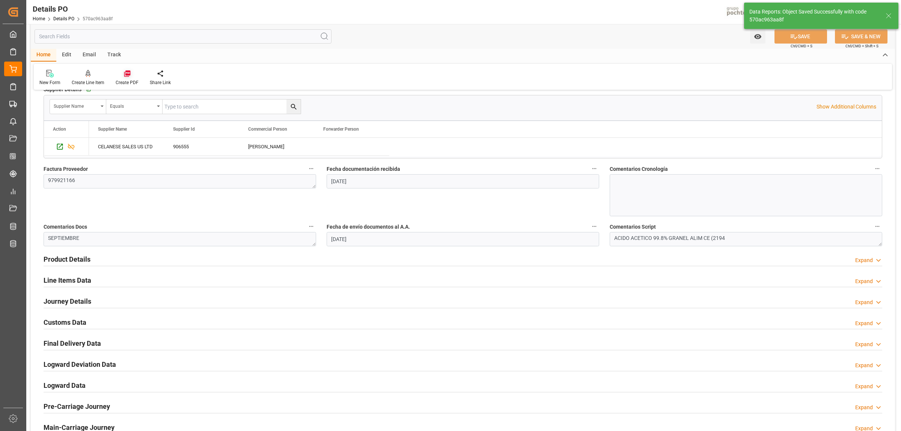
click at [128, 74] on icon at bounding box center [127, 74] width 6 height 6
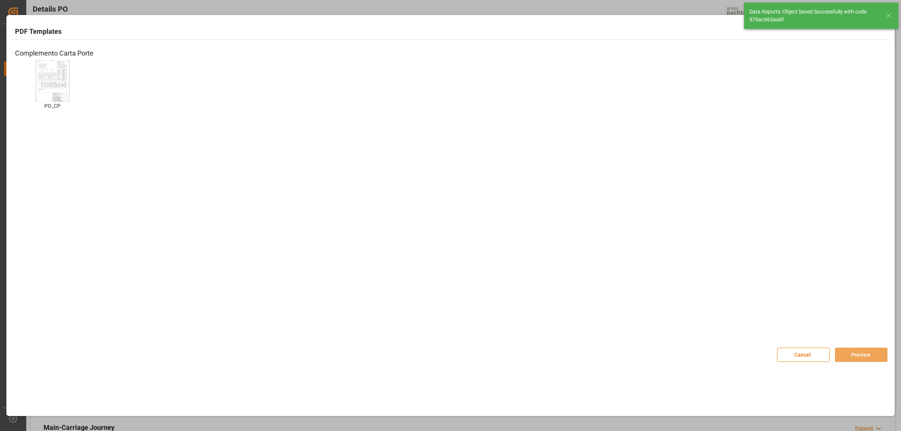
click at [57, 83] on img at bounding box center [53, 81] width 30 height 42
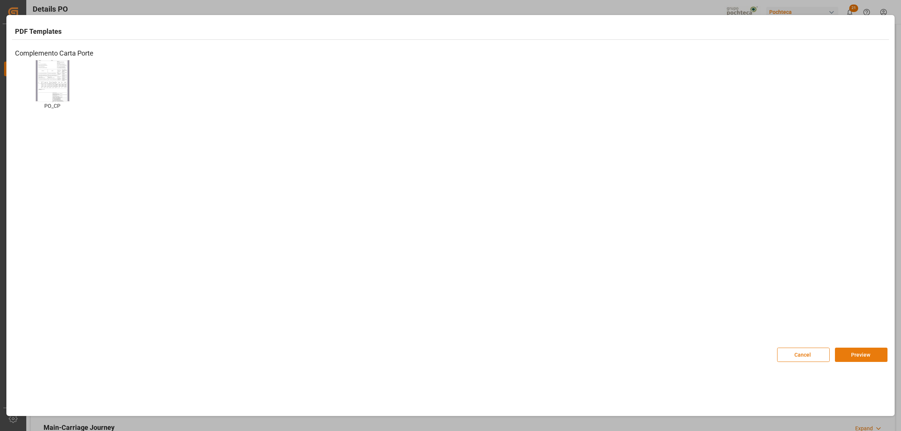
click at [721, 330] on button "Preview" at bounding box center [861, 355] width 53 height 14
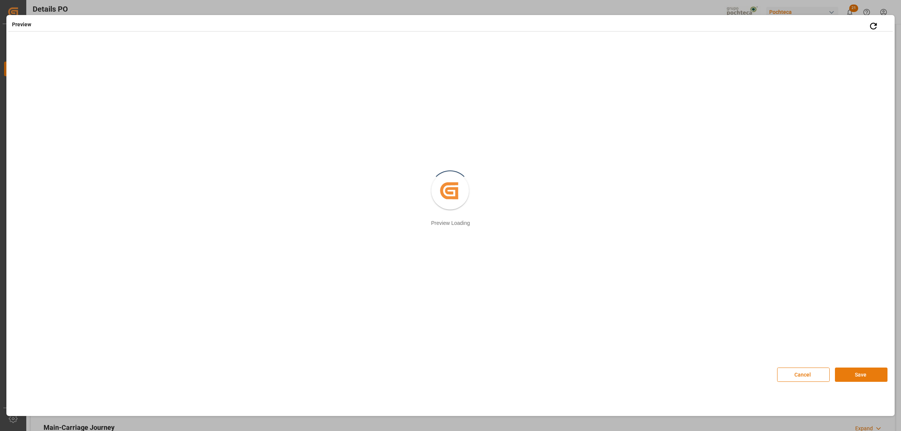
click at [721, 330] on button "Save" at bounding box center [861, 375] width 53 height 14
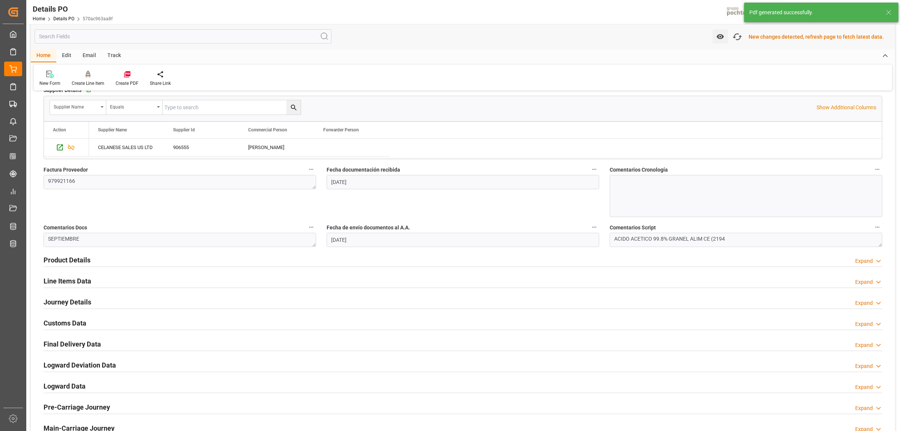
scroll to position [324, 0]
click at [129, 72] on icon at bounding box center [127, 74] width 6 height 6
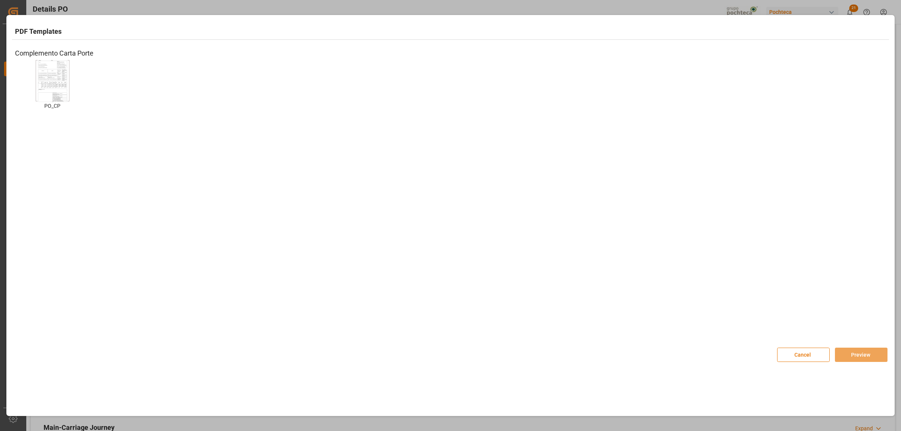
click at [56, 72] on img at bounding box center [53, 81] width 30 height 42
click at [721, 330] on button "Preview" at bounding box center [861, 355] width 53 height 14
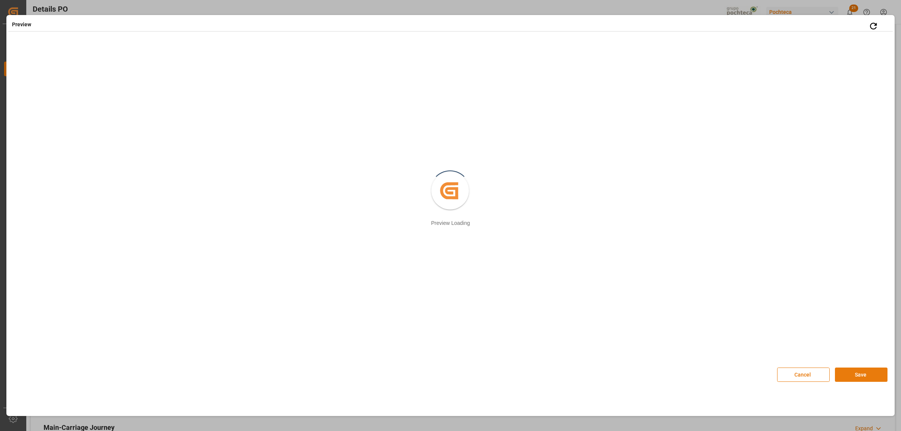
click at [721, 330] on button "Save" at bounding box center [861, 375] width 53 height 14
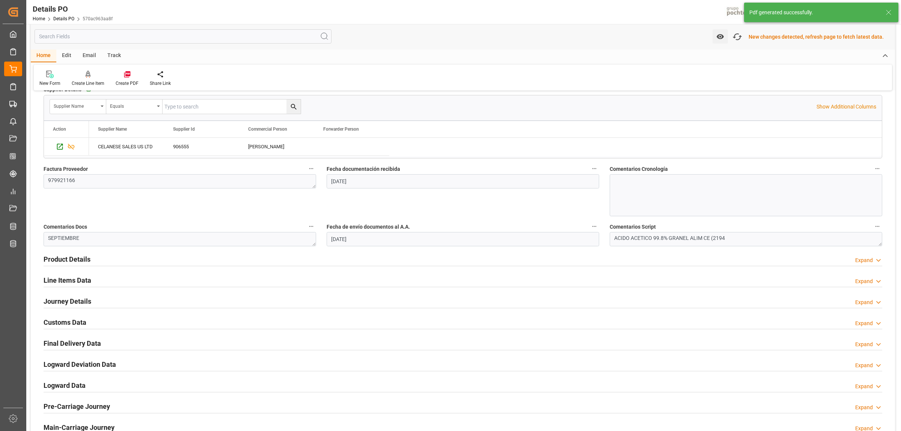
click at [60, 323] on h2 "Customs Data" at bounding box center [65, 322] width 43 height 10
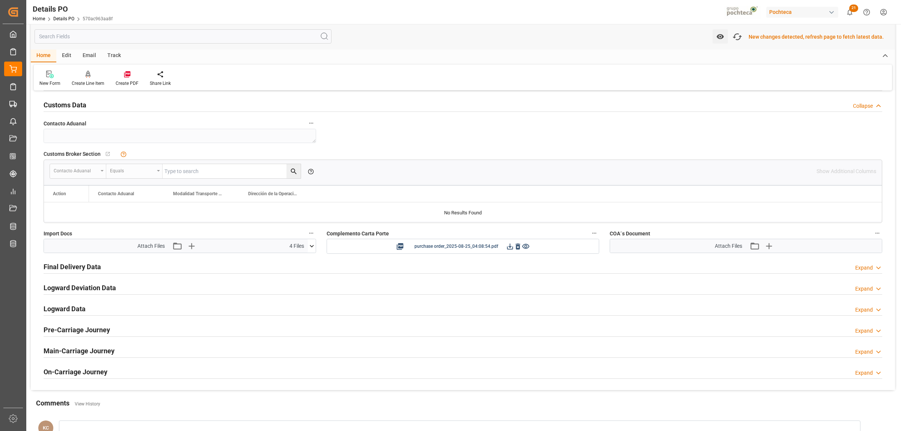
scroll to position [559, 0]
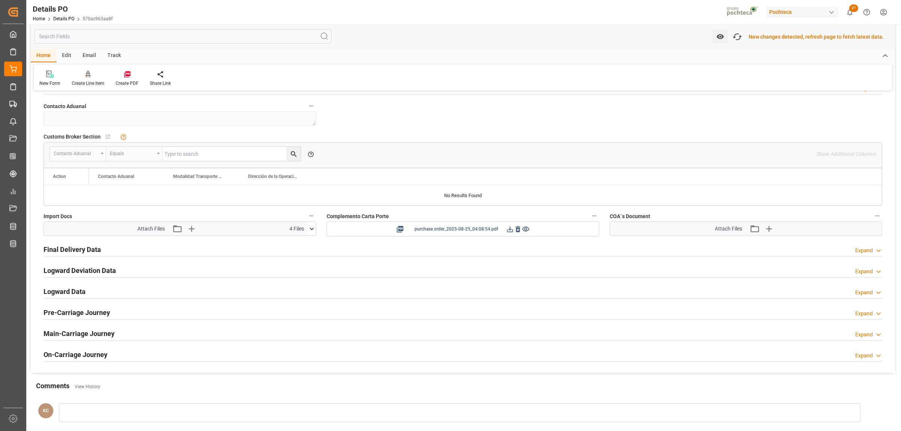
click at [509, 231] on icon at bounding box center [510, 229] width 8 height 8
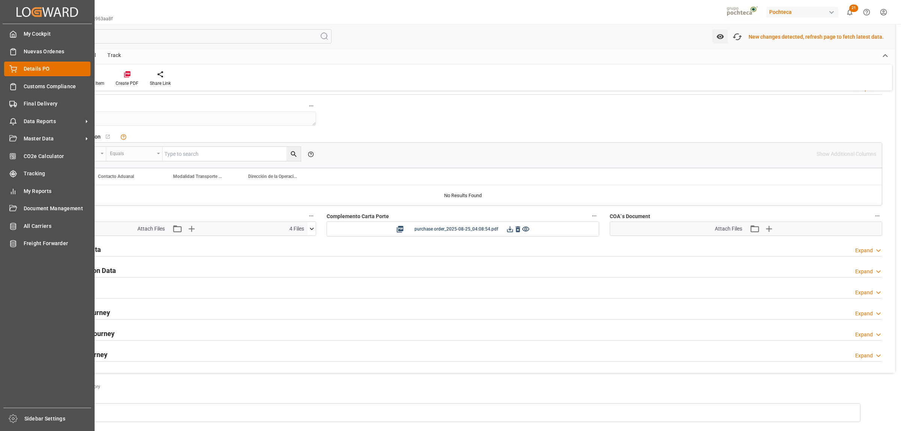
click at [40, 71] on span "Details PO" at bounding box center [57, 69] width 67 height 8
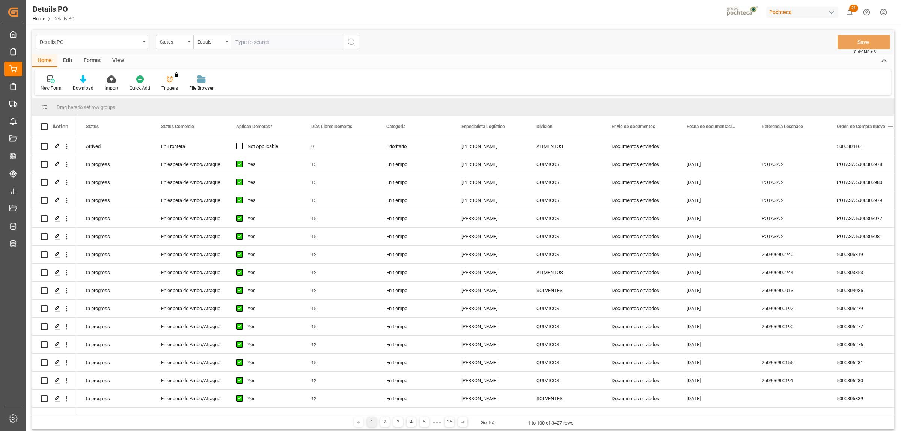
click at [721, 126] on span at bounding box center [891, 126] width 7 height 7
click at [721, 128] on span "filter" at bounding box center [865, 127] width 7 height 7
type input "5000305333"
click at [721, 190] on button "Apply" at bounding box center [863, 191] width 14 height 8
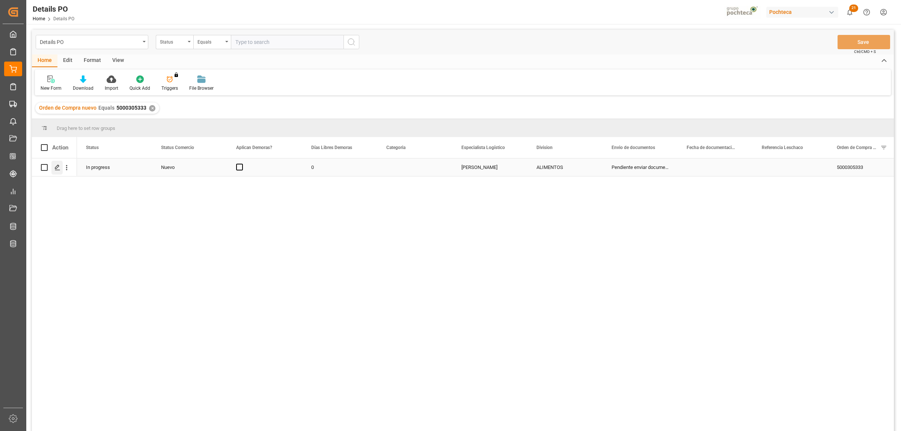
click at [54, 166] on icon "Press SPACE to select this row." at bounding box center [57, 168] width 6 height 6
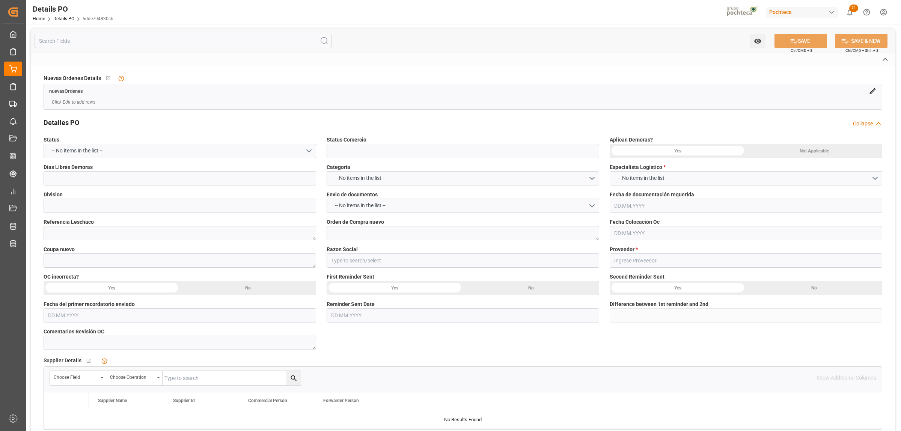
type input "Nuevo"
type input "ALIMENTOS"
type textarea "5000305333"
type textarea "190968"
type input "Materias Primas"
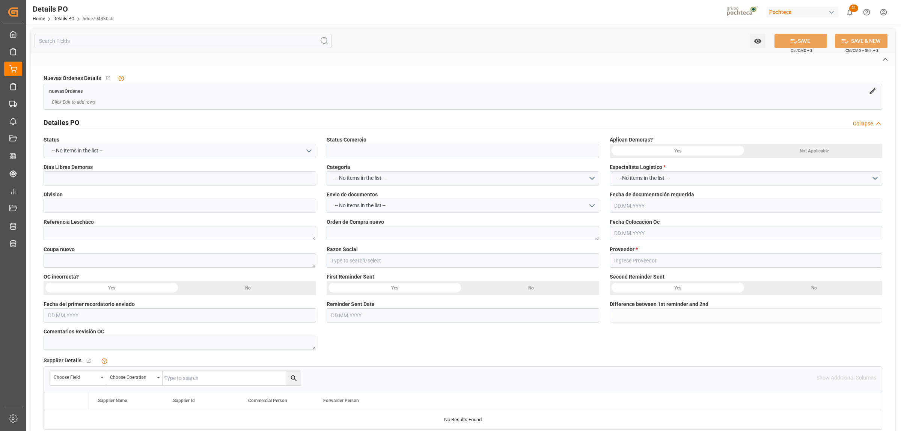
type input "OMNI-CHEM 136 LLC"
type textarea "A. FOSFORICO FOOD TOTE [GEOGRAPHIC_DATA] 1632.94kg (35"
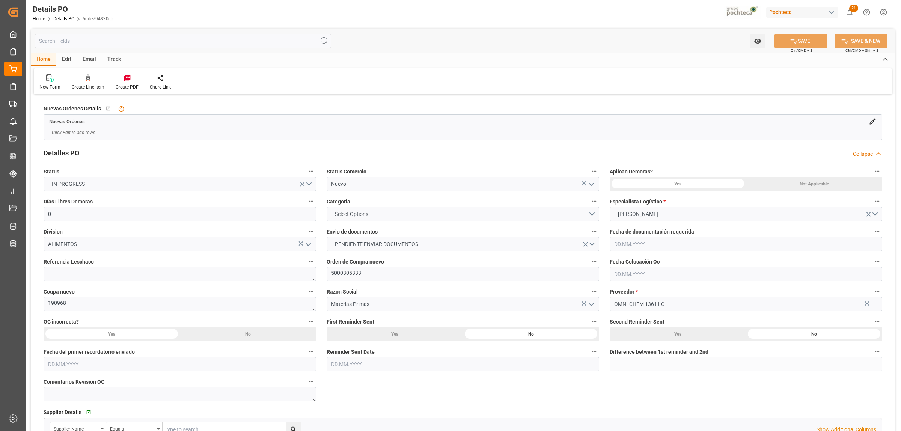
type input "0"
type input "[DATE]"
click at [593, 186] on icon "open menu" at bounding box center [591, 184] width 9 height 9
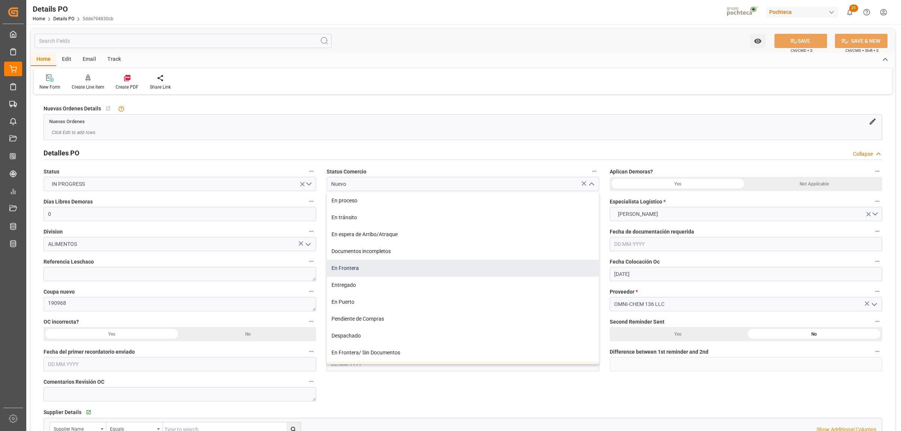
click at [343, 268] on div "En Frontera" at bounding box center [463, 268] width 272 height 17
type input "En Frontera"
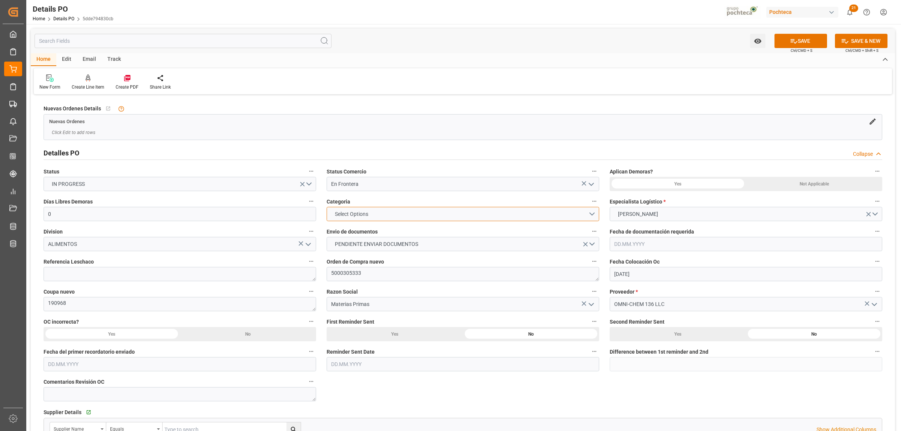
click at [592, 211] on button "Select Options" at bounding box center [463, 214] width 273 height 14
click at [350, 219] on div "PRIORITARIO" at bounding box center [463, 216] width 272 height 16
click at [361, 242] on span "PENDIENTE ENVIAR DOCUMENTOS" at bounding box center [376, 244] width 91 height 8
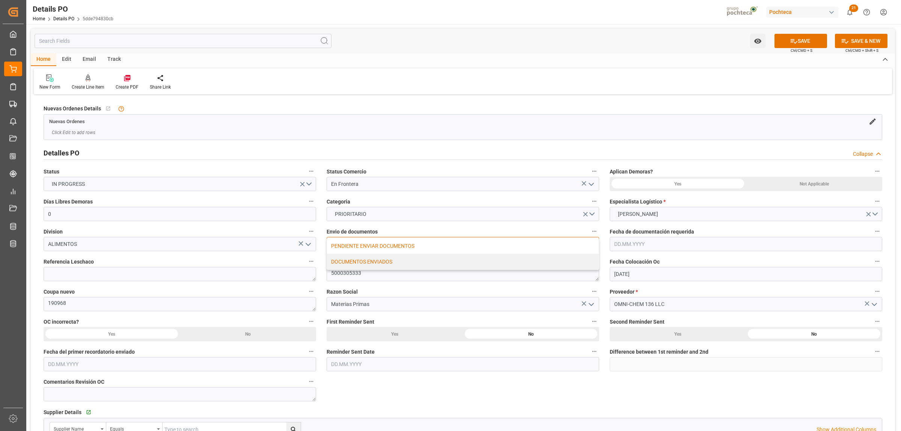
click at [364, 261] on div "DOCUMENTOS ENVIADOS" at bounding box center [463, 262] width 272 height 16
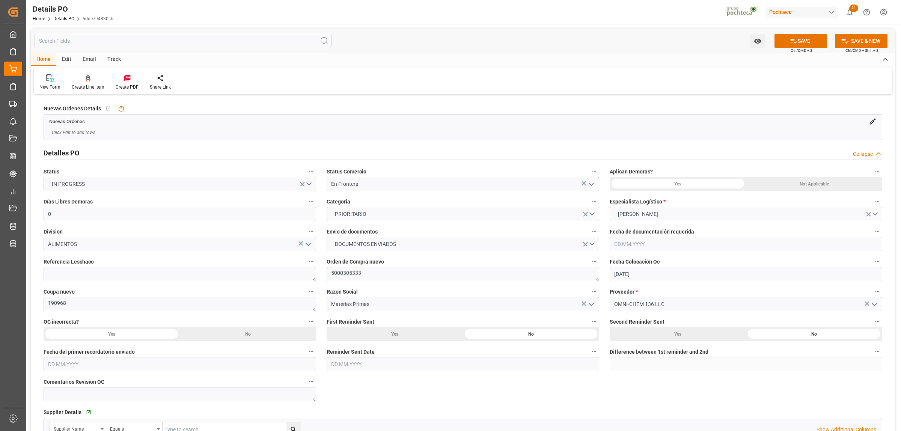
click at [721, 182] on div "Not Applicable" at bounding box center [814, 184] width 136 height 14
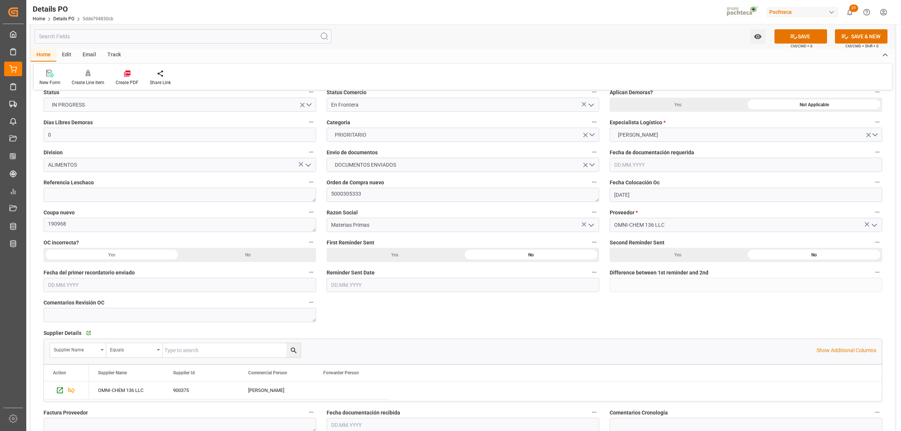
scroll to position [94, 0]
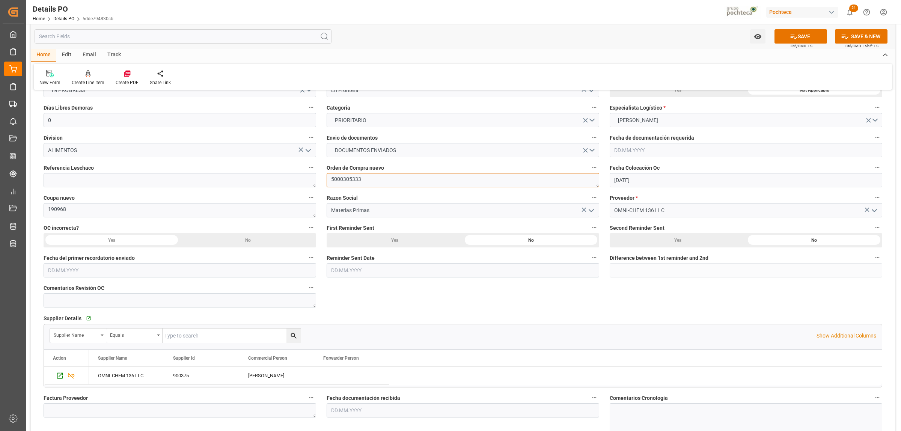
drag, startPoint x: 357, startPoint y: 178, endPoint x: 322, endPoint y: 180, distance: 34.7
click at [322, 180] on div "Orden de Compra nuevo 5000305333" at bounding box center [463, 175] width 283 height 30
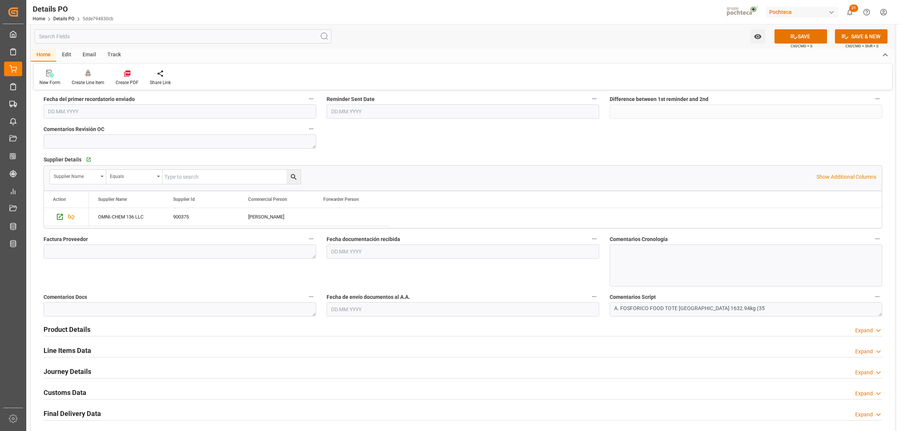
scroll to position [282, 0]
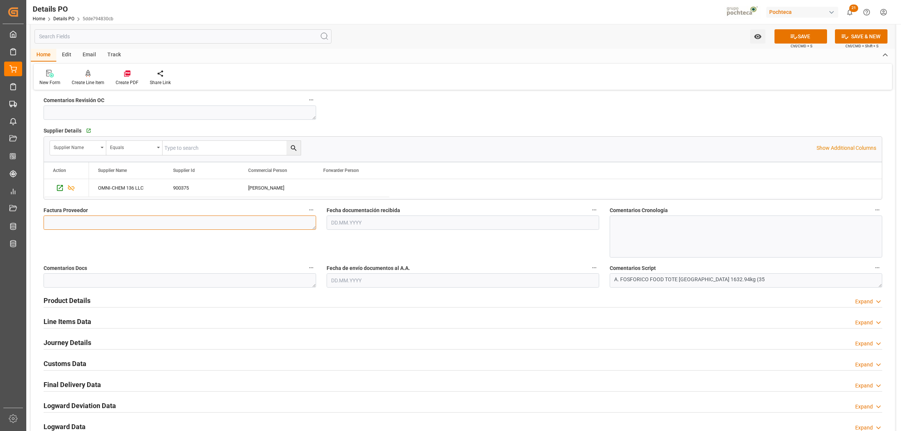
click at [134, 224] on textarea at bounding box center [180, 223] width 273 height 14
click at [159, 223] on textarea at bounding box center [180, 223] width 273 height 14
paste textarea "28019"
type textarea "28019"
click at [374, 220] on input "text" at bounding box center [463, 223] width 273 height 14
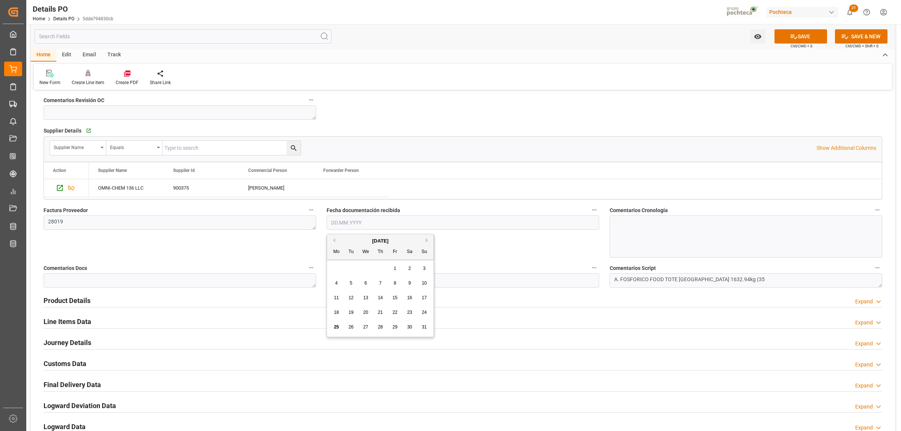
click at [338, 326] on span "25" at bounding box center [336, 327] width 5 height 5
type input "[DATE]"
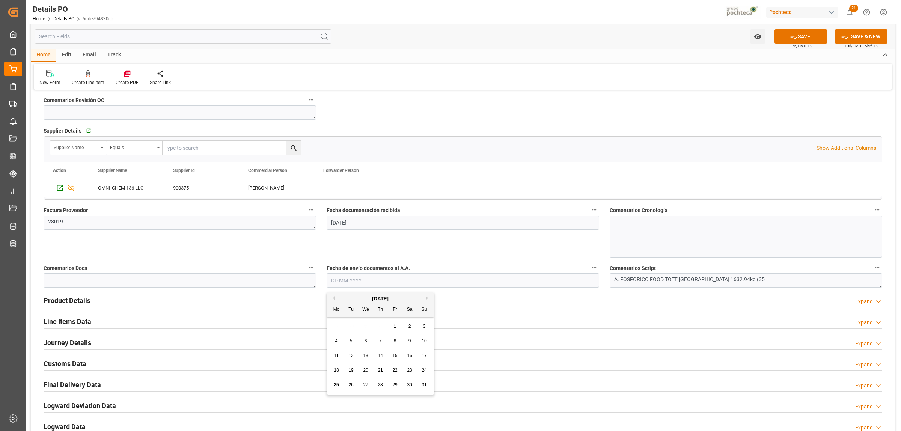
click at [341, 283] on input "text" at bounding box center [463, 280] width 273 height 14
click at [334, 330] on span "25" at bounding box center [336, 384] width 5 height 5
type input "[DATE]"
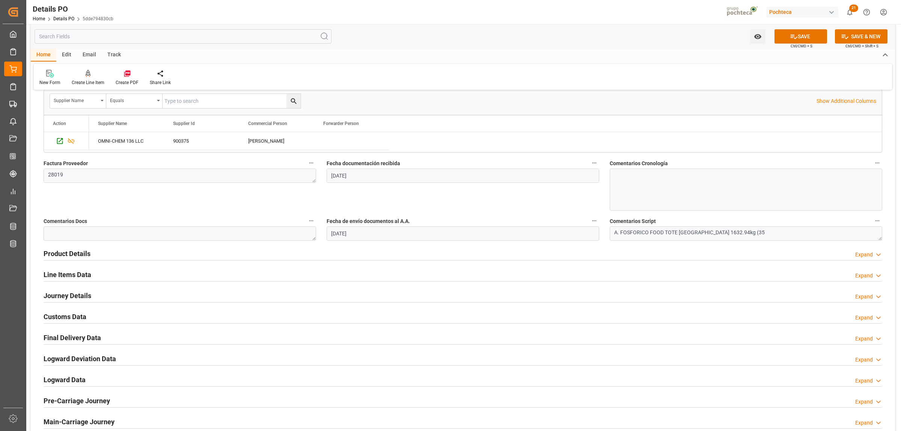
scroll to position [376, 0]
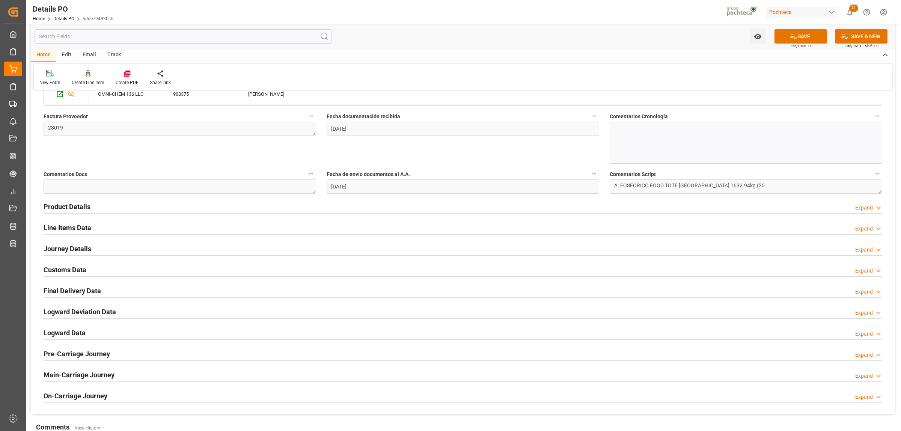
click at [71, 208] on h2 "Product Details" at bounding box center [67, 207] width 47 height 10
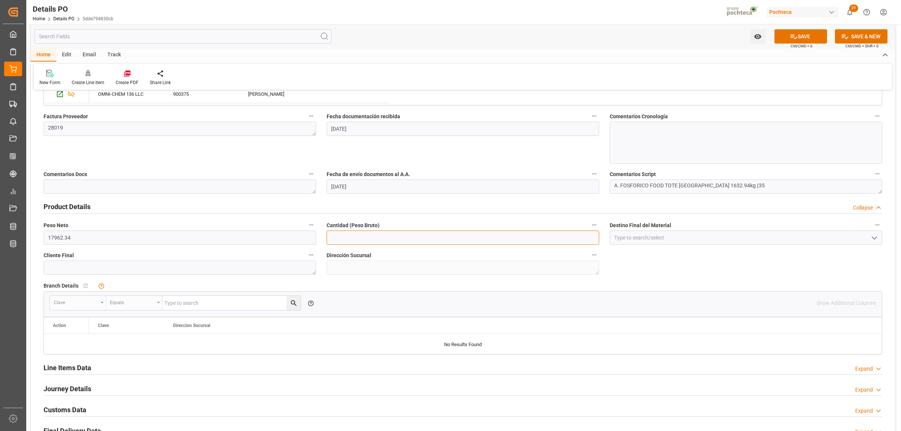
click at [361, 243] on input "text" at bounding box center [463, 238] width 273 height 14
paste input "text"
click at [347, 239] on input "text" at bounding box center [463, 238] width 273 height 14
paste input "text"
click at [340, 240] on input "text" at bounding box center [463, 238] width 273 height 14
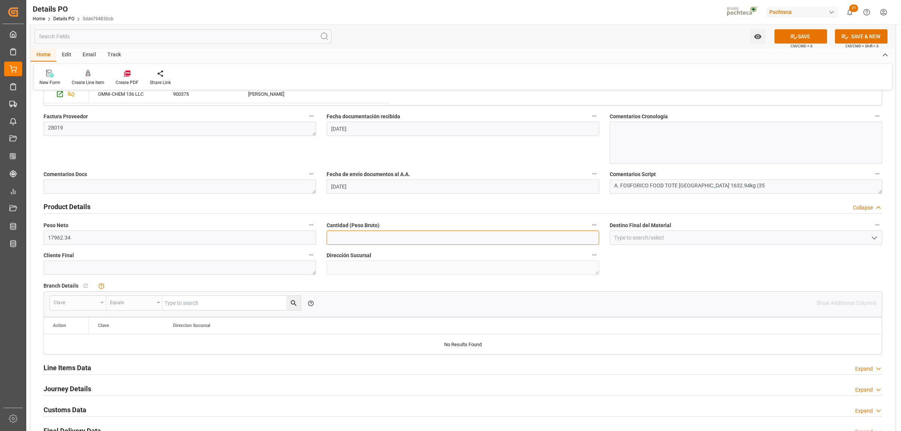
paste input "text"
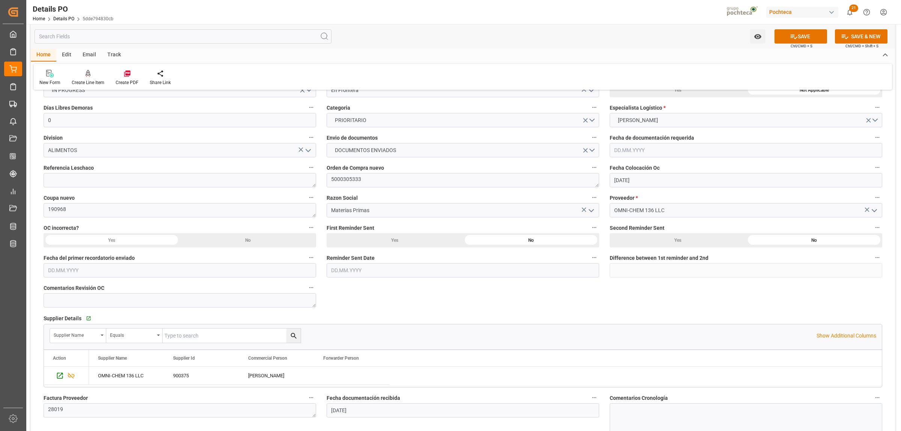
scroll to position [0, 0]
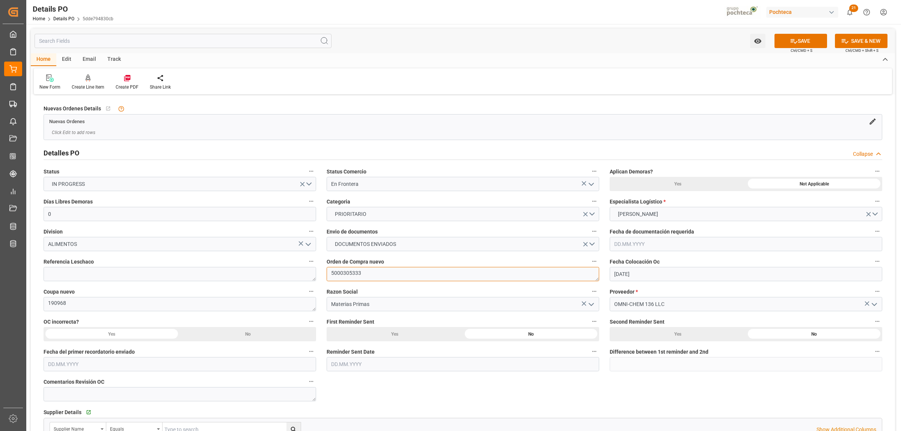
drag, startPoint x: 341, startPoint y: 273, endPoint x: 331, endPoint y: 273, distance: 10.1
click at [331, 273] on textarea "5000305333" at bounding box center [463, 274] width 273 height 14
drag, startPoint x: 53, startPoint y: 303, endPoint x: 45, endPoint y: 305, distance: 8.1
click at [45, 305] on textarea "190968" at bounding box center [180, 304] width 273 height 14
drag, startPoint x: 367, startPoint y: 273, endPoint x: 330, endPoint y: 272, distance: 37.6
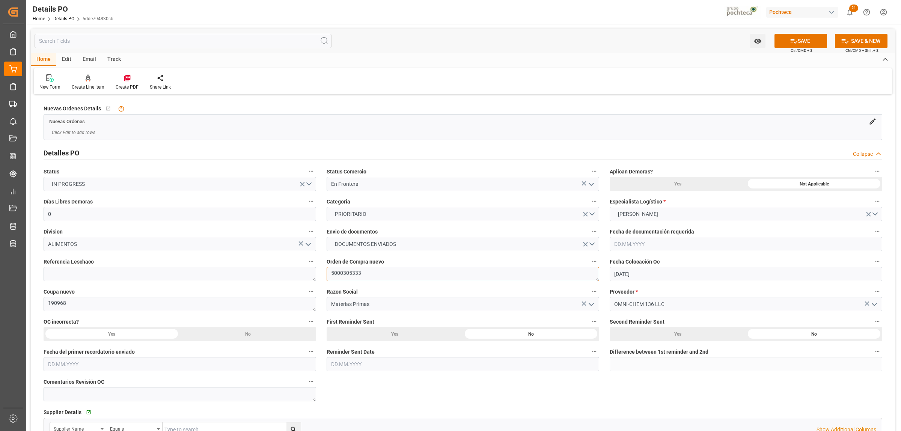
click at [330, 272] on textarea "5000305333" at bounding box center [463, 274] width 273 height 14
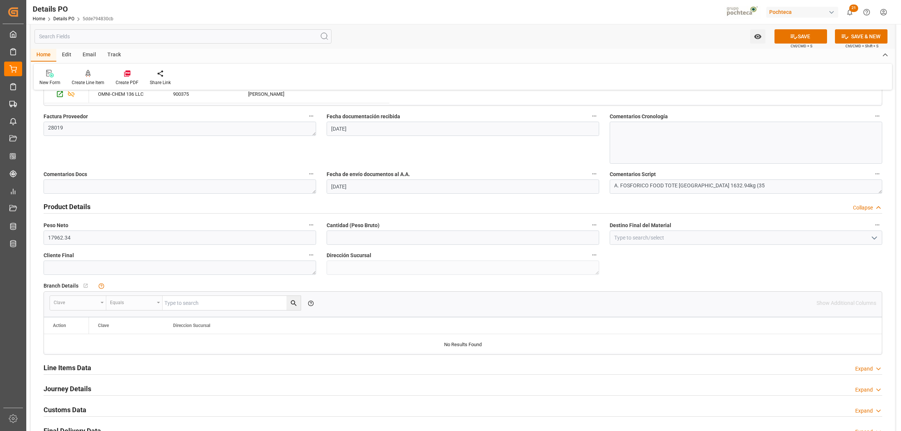
scroll to position [423, 0]
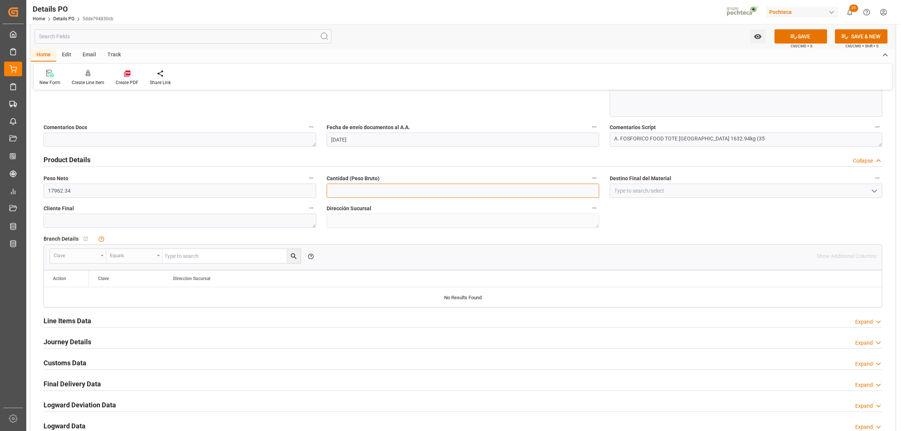
click at [343, 190] on input "text" at bounding box center [463, 191] width 273 height 14
type input "18680.94"
click at [647, 209] on div "Nuevas Ordenes Details   No child Object linked Nuevas Ordenes Click Edit to ad…" at bounding box center [463, 90] width 865 height 833
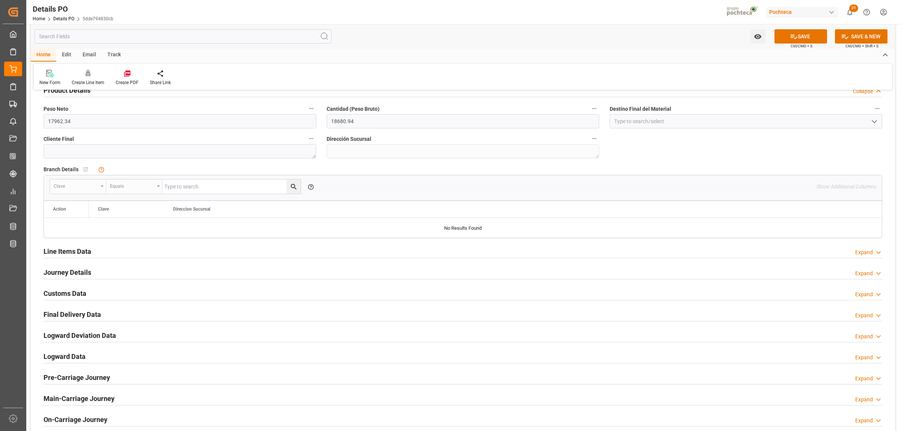
scroll to position [516, 0]
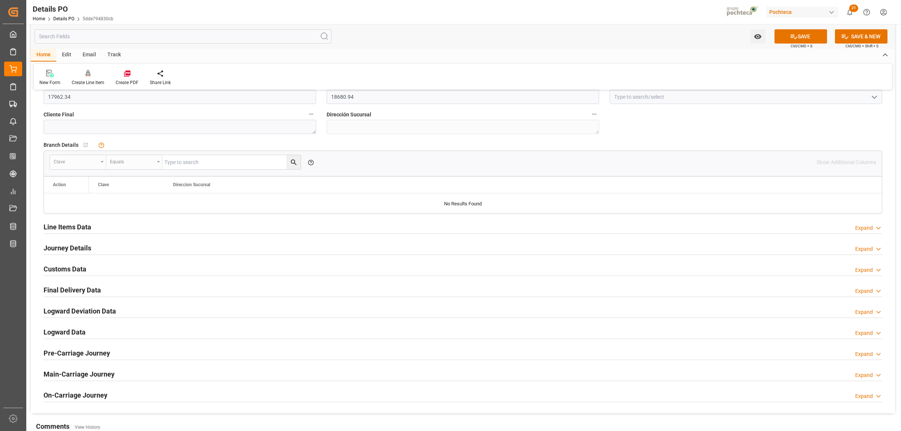
click at [81, 230] on h2 "Line Items Data" at bounding box center [68, 227] width 48 height 10
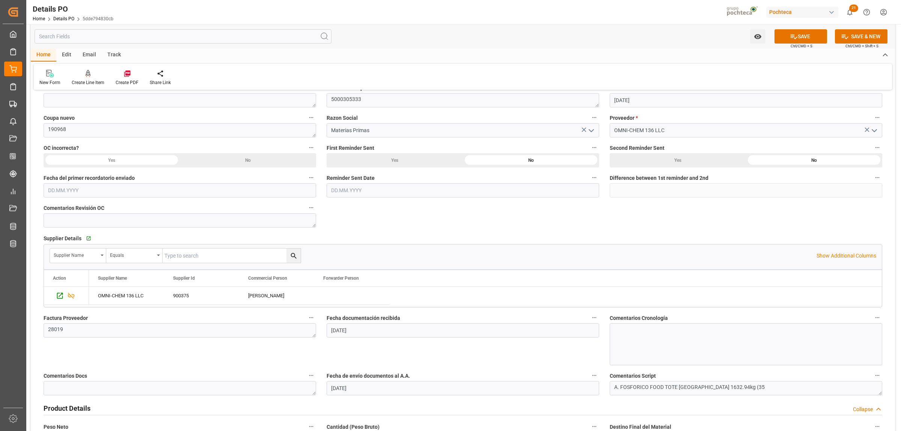
scroll to position [0, 0]
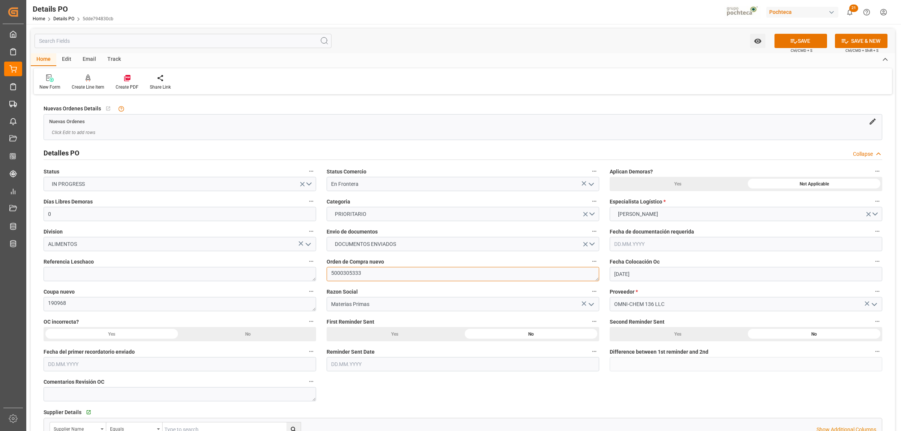
drag, startPoint x: 354, startPoint y: 273, endPoint x: 327, endPoint y: 273, distance: 27.0
click at [327, 273] on textarea "5000305333" at bounding box center [463, 274] width 273 height 14
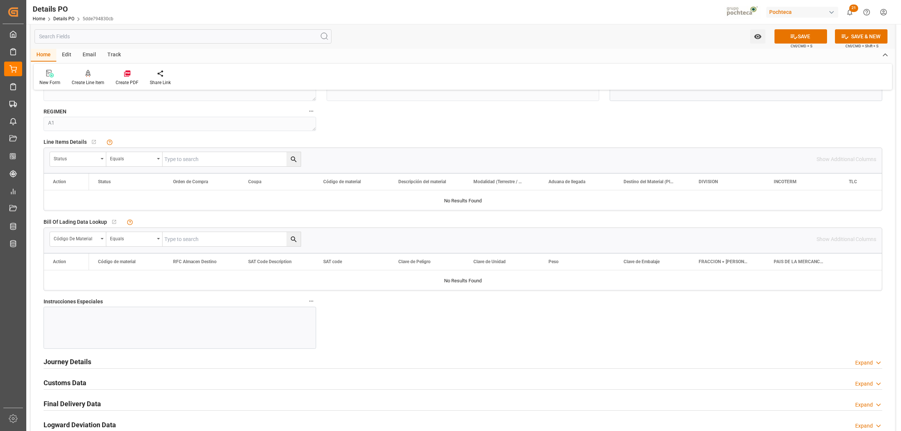
scroll to position [657, 0]
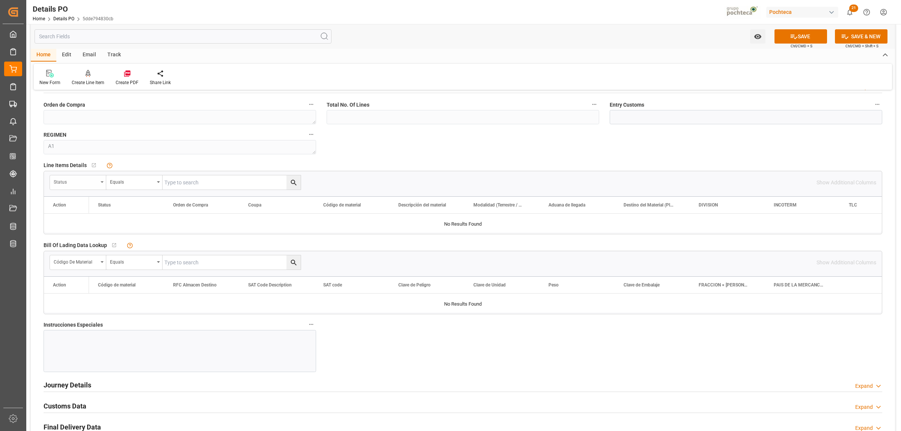
click at [105, 181] on div "Status" at bounding box center [78, 182] width 56 height 14
type input "orde"
click at [90, 219] on div "Orden de Compra" at bounding box center [106, 217] width 112 height 16
click at [185, 185] on input "text" at bounding box center [232, 182] width 138 height 14
paste input "5000305333"
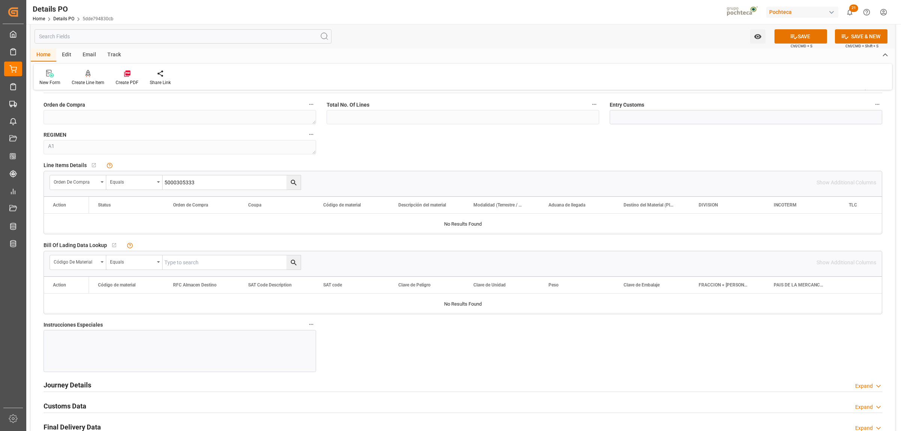
type input "5000305333"
click at [297, 185] on icon "search button" at bounding box center [294, 183] width 8 height 8
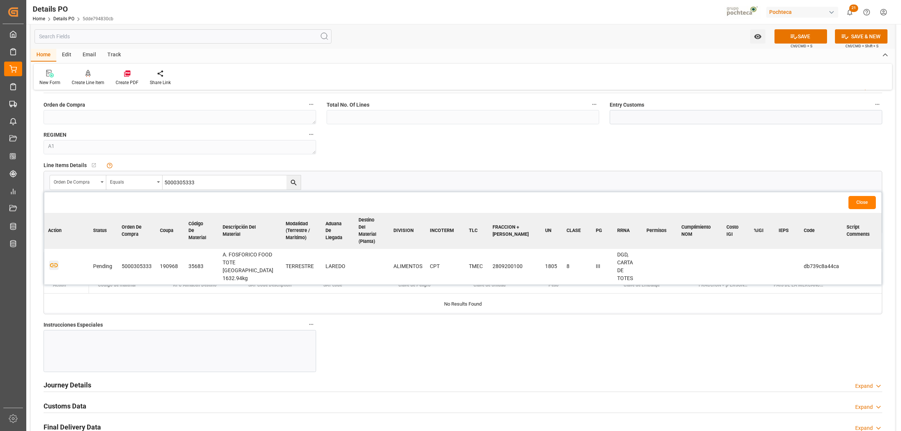
click at [53, 263] on icon "button" at bounding box center [54, 265] width 8 height 4
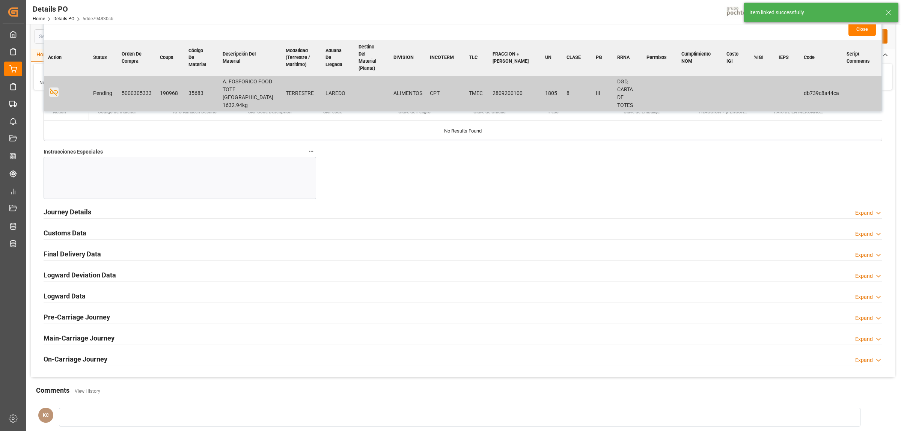
scroll to position [845, 0]
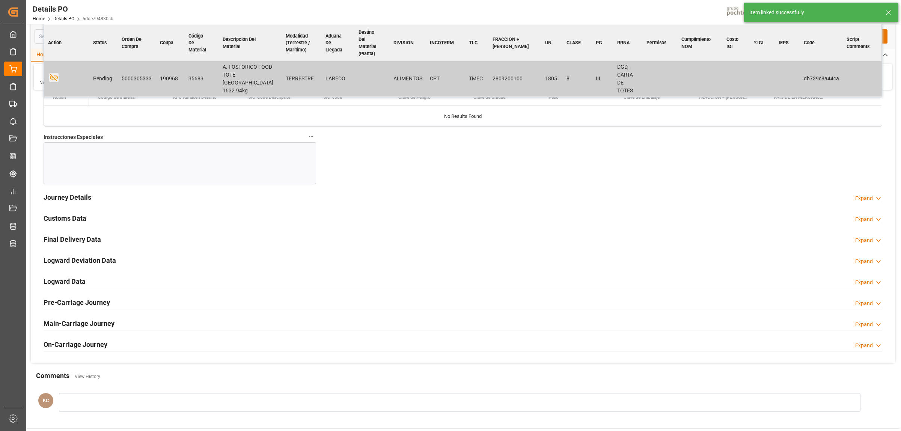
click at [77, 195] on h2 "Journey Details" at bounding box center [68, 197] width 48 height 10
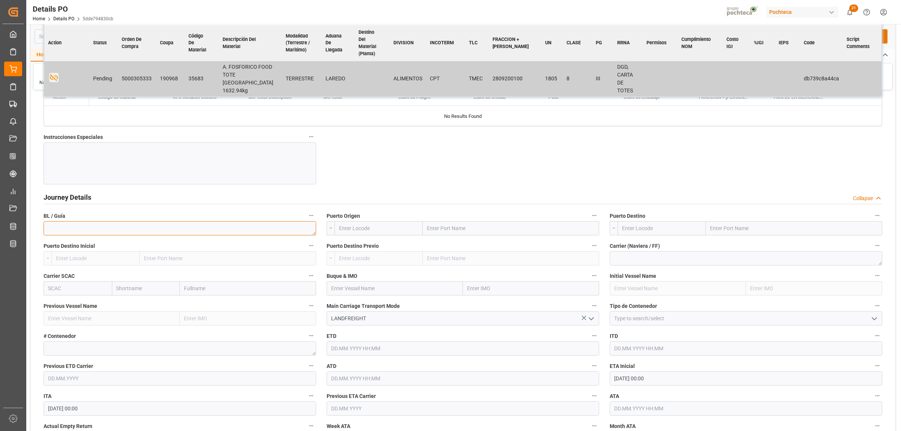
click at [109, 236] on textarea at bounding box center [180, 228] width 273 height 14
paste textarea "430006217"
type textarea "430006217"
click at [446, 226] on input "text" at bounding box center [511, 228] width 177 height 14
type input "LAREDO"
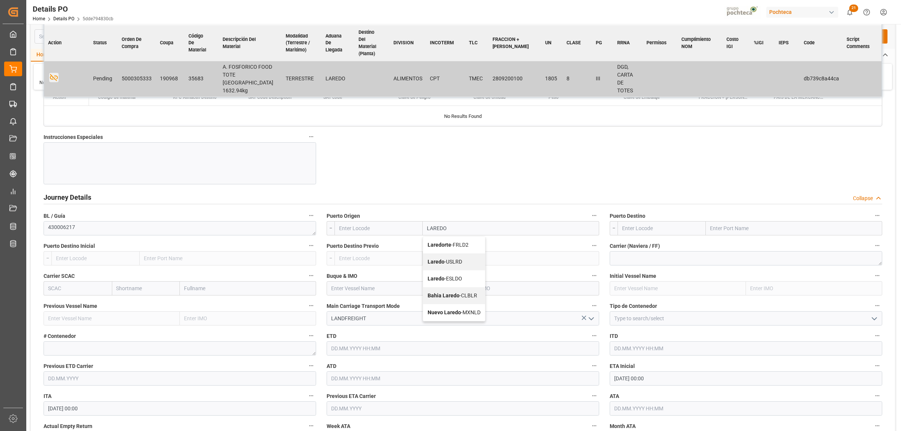
click at [448, 262] on span "Laredo - USLRD" at bounding box center [445, 262] width 35 height 6
type input "USLRD"
type input "Laredo"
click at [721, 231] on input "text" at bounding box center [794, 228] width 177 height 14
type input "[GEOGRAPHIC_DATA]"
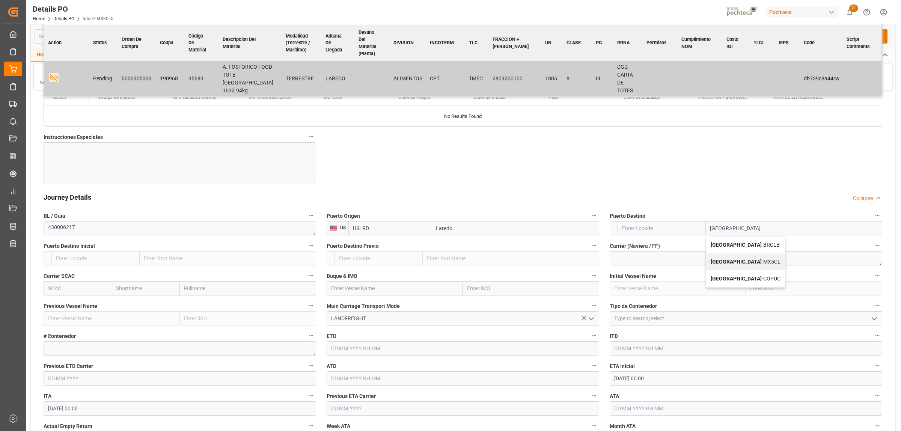
click at [721, 265] on b "[GEOGRAPHIC_DATA]" at bounding box center [736, 262] width 51 height 6
type input "MX5CL"
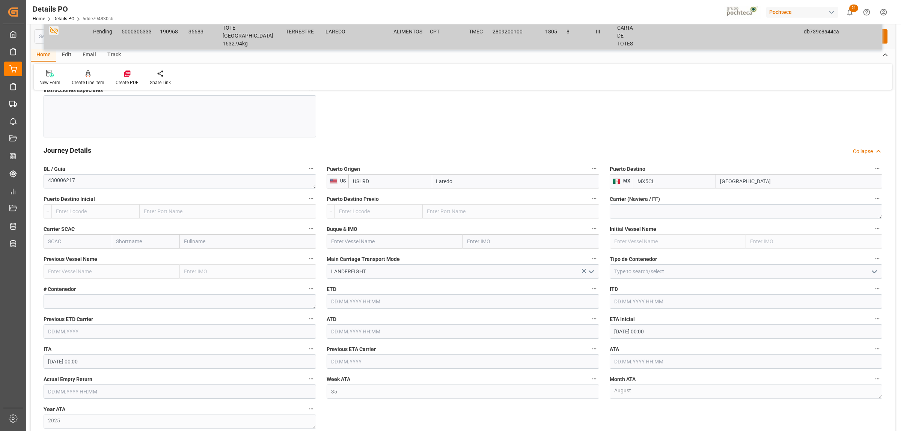
type input "[GEOGRAPHIC_DATA]"
click at [673, 273] on input at bounding box center [746, 271] width 273 height 14
click at [721, 272] on icon "open menu" at bounding box center [874, 271] width 9 height 9
click at [620, 330] on div "FTL" at bounding box center [746, 339] width 272 height 17
type input "FTL"
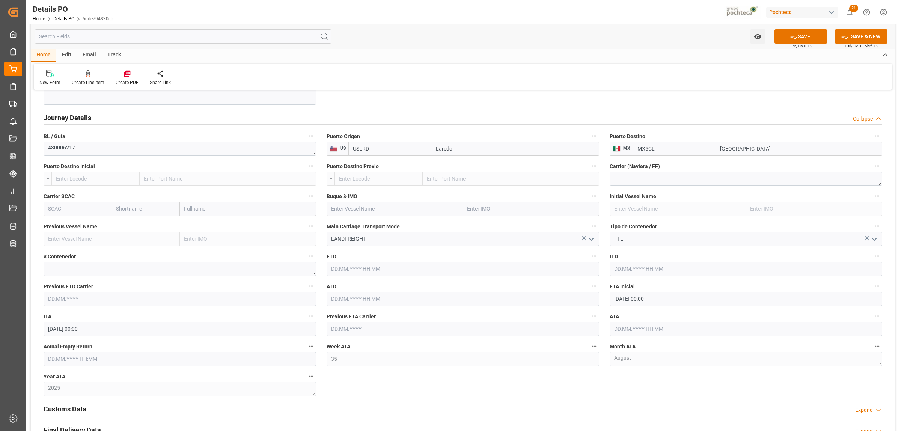
scroll to position [939, 0]
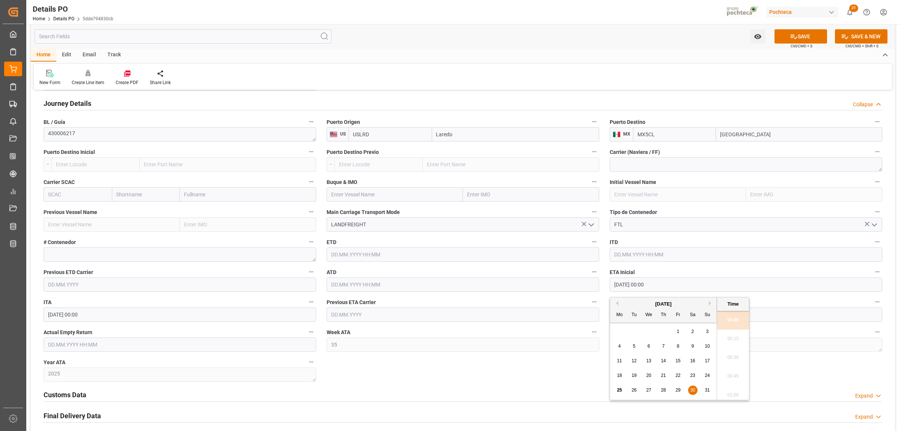
click at [669, 287] on input "[DATE] 00:00" at bounding box center [746, 285] width 273 height 14
click at [676, 330] on span "22" at bounding box center [678, 375] width 5 height 5
type input "[DATE] 00:00"
click at [622, 316] on input "text" at bounding box center [744, 315] width 272 height 14
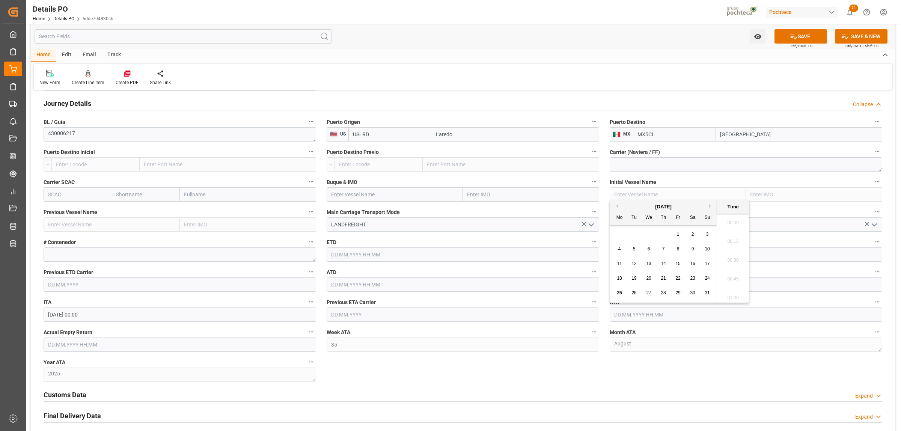
scroll to position [753, 0]
click at [677, 276] on span "22" at bounding box center [678, 278] width 5 height 5
type input "[DATE] 00:00"
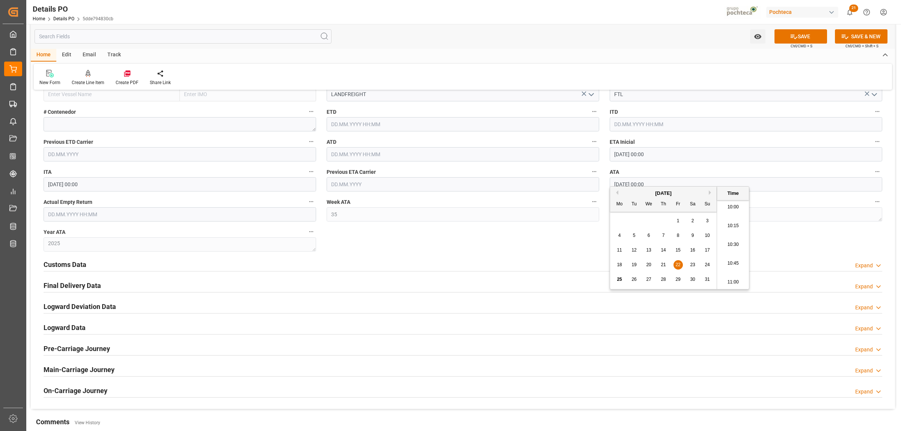
scroll to position [1080, 0]
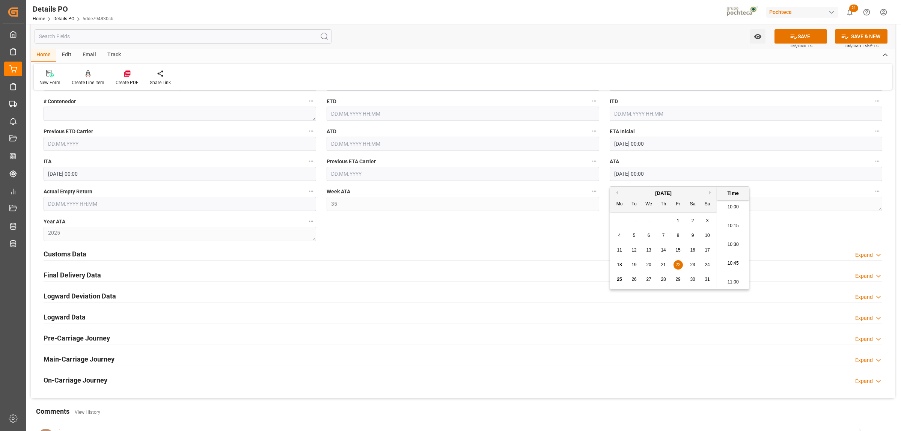
click at [57, 258] on h2 "Customs Data" at bounding box center [65, 254] width 43 height 10
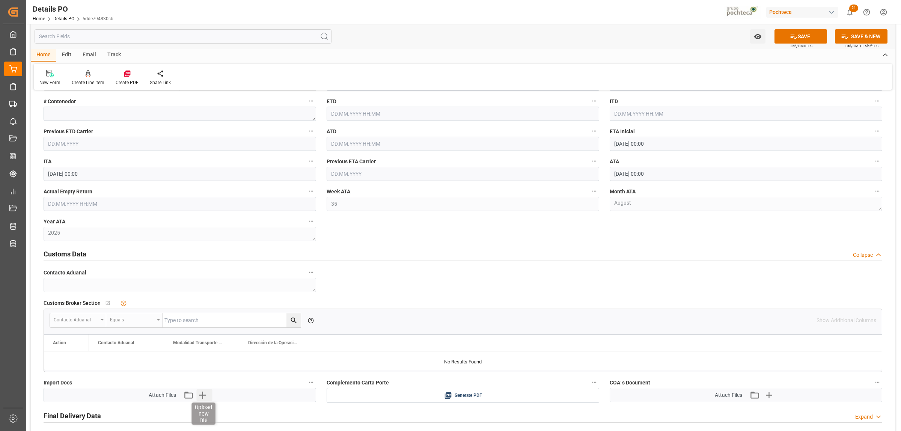
click at [202, 330] on icon "button" at bounding box center [203, 395] width 12 height 12
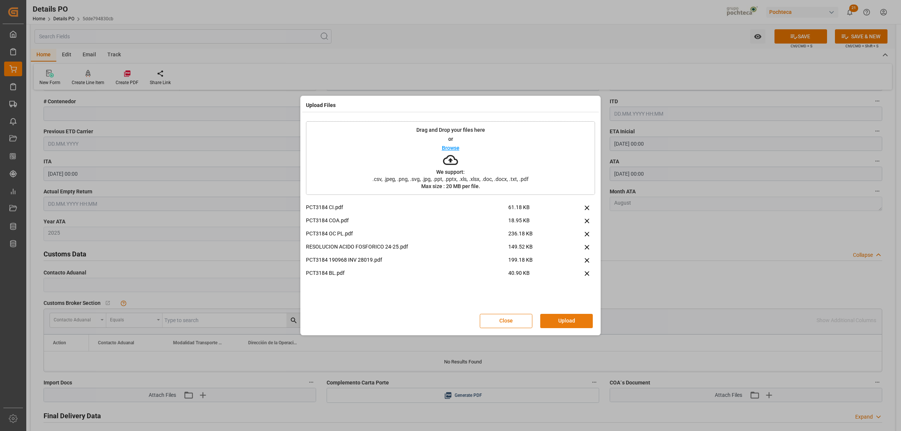
click at [571, 322] on button "Upload" at bounding box center [566, 321] width 53 height 14
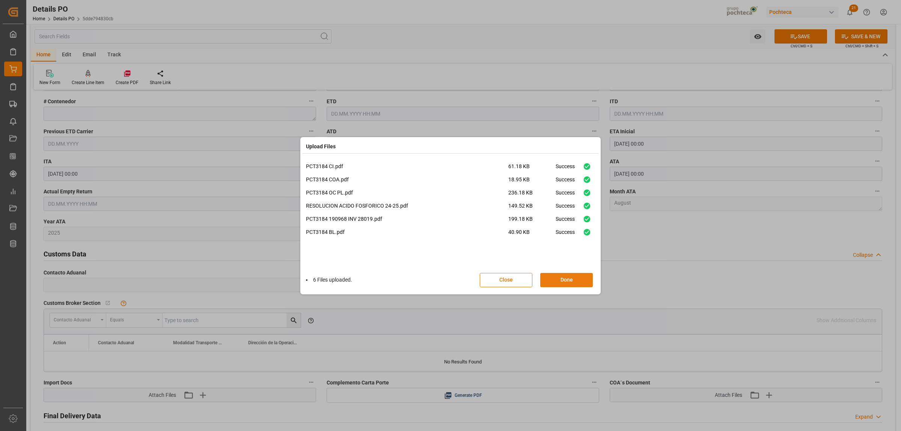
click at [565, 284] on button "Done" at bounding box center [566, 280] width 53 height 14
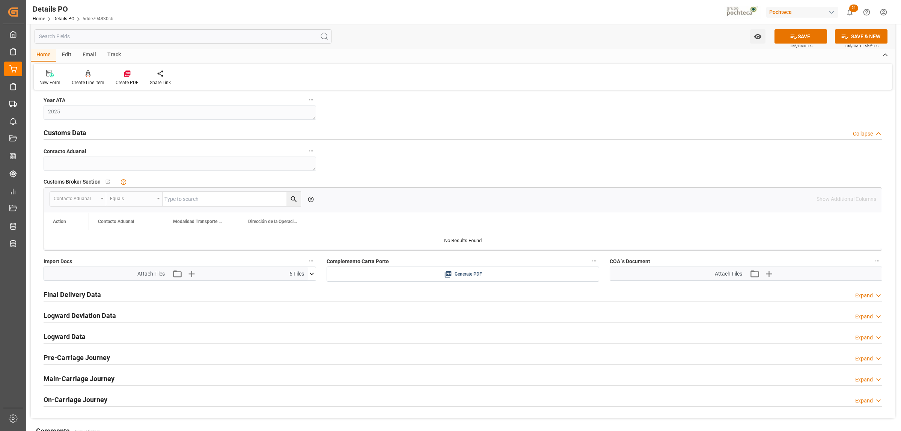
scroll to position [1221, 0]
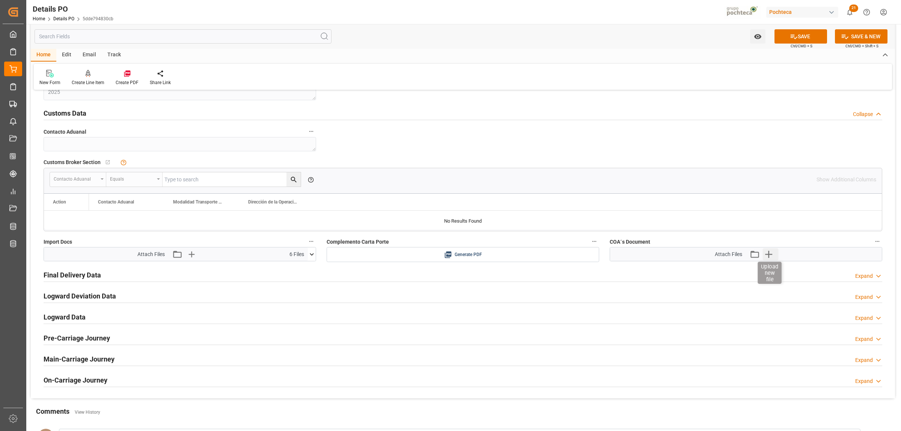
click at [721, 258] on icon "button" at bounding box center [769, 254] width 12 height 12
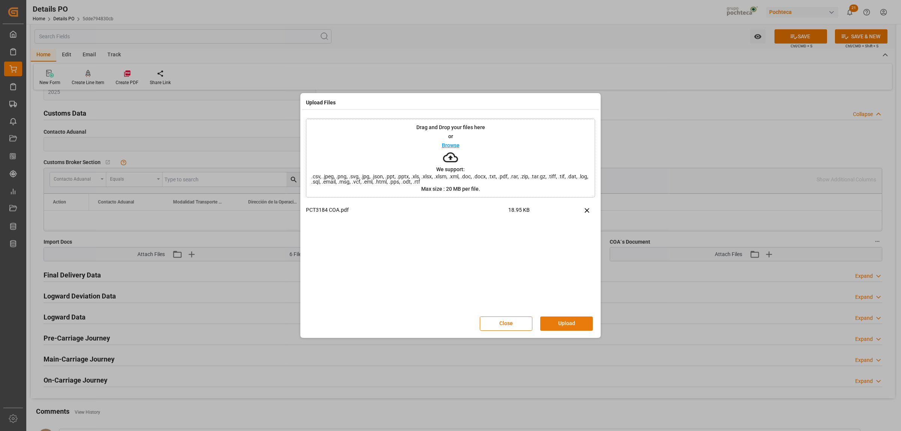
click at [561, 326] on button "Upload" at bounding box center [566, 324] width 53 height 14
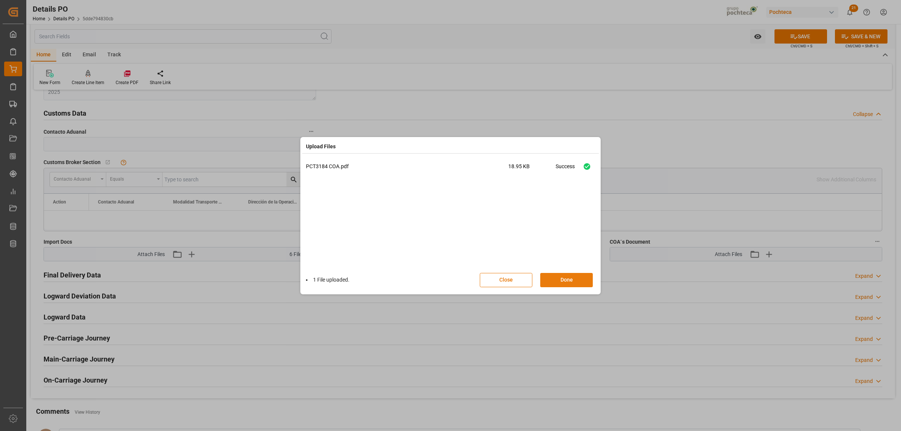
click at [573, 277] on button "Done" at bounding box center [566, 280] width 53 height 14
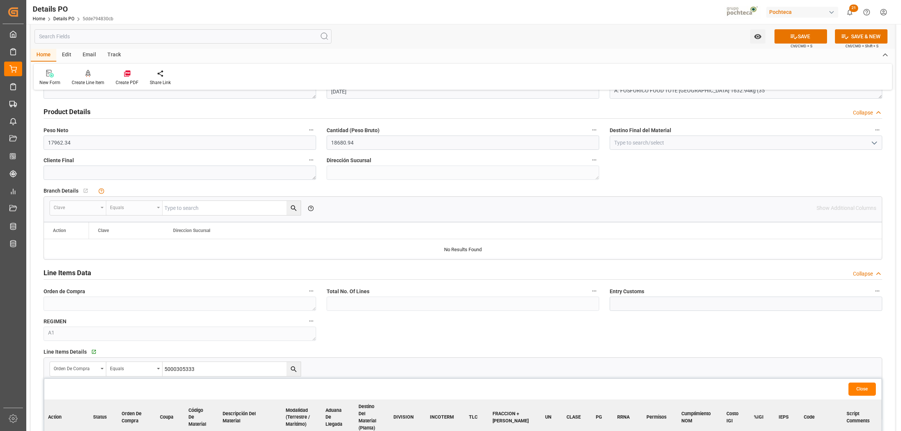
scroll to position [470, 0]
click at [721, 40] on button "SAVE" at bounding box center [801, 36] width 53 height 14
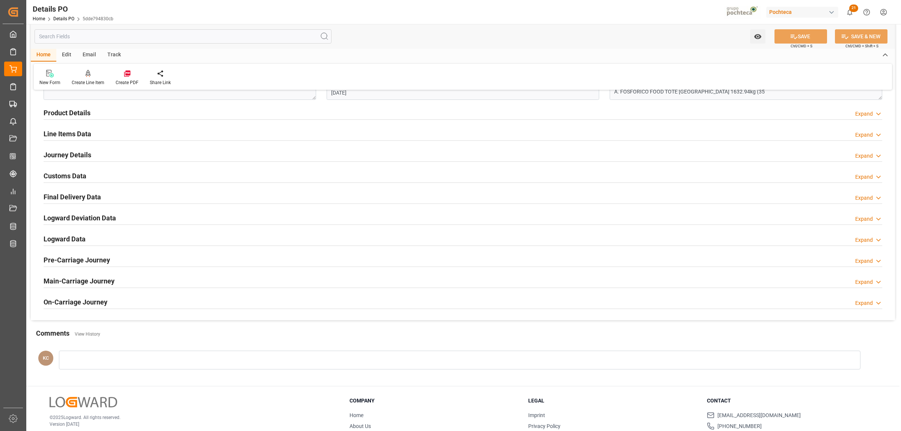
click at [72, 176] on h2 "Customs Data" at bounding box center [65, 176] width 43 height 10
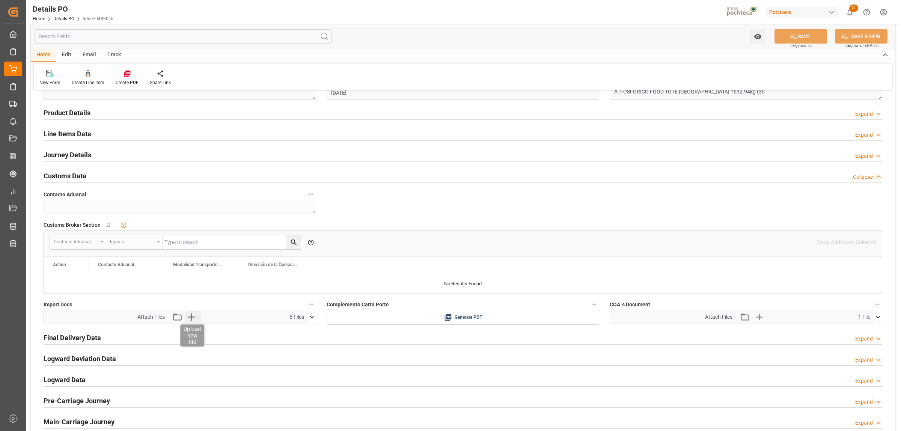
click at [194, 317] on icon "button" at bounding box center [192, 317] width 12 height 12
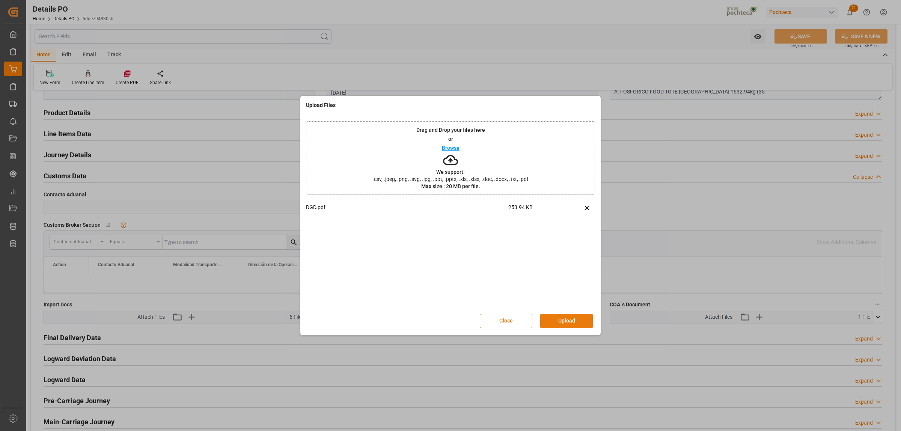
click at [579, 326] on button "Upload" at bounding box center [566, 321] width 53 height 14
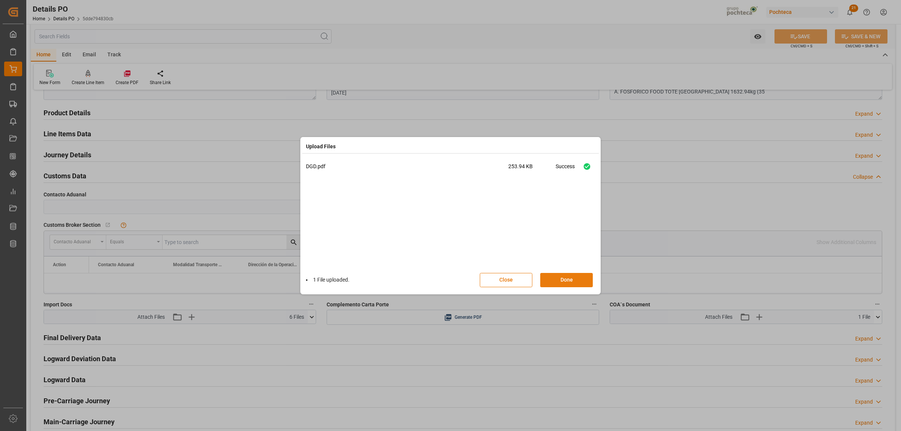
click at [571, 282] on button "Done" at bounding box center [566, 280] width 53 height 14
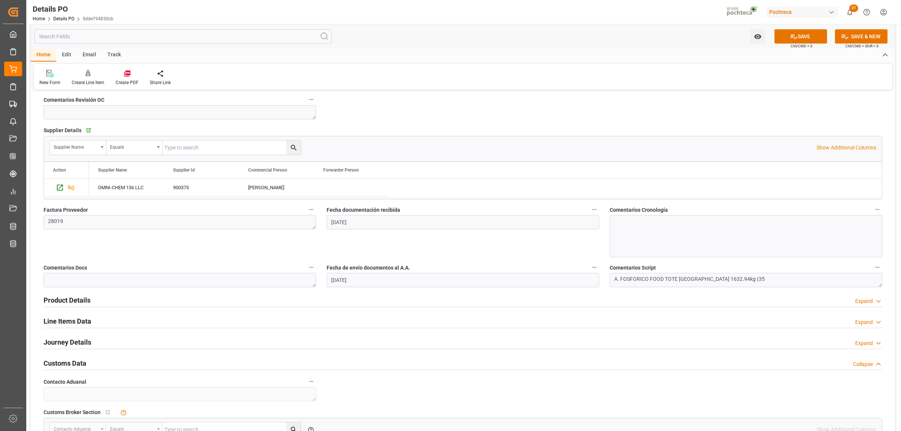
scroll to position [282, 0]
click at [82, 318] on h2 "Line Items Data" at bounding box center [68, 322] width 48 height 10
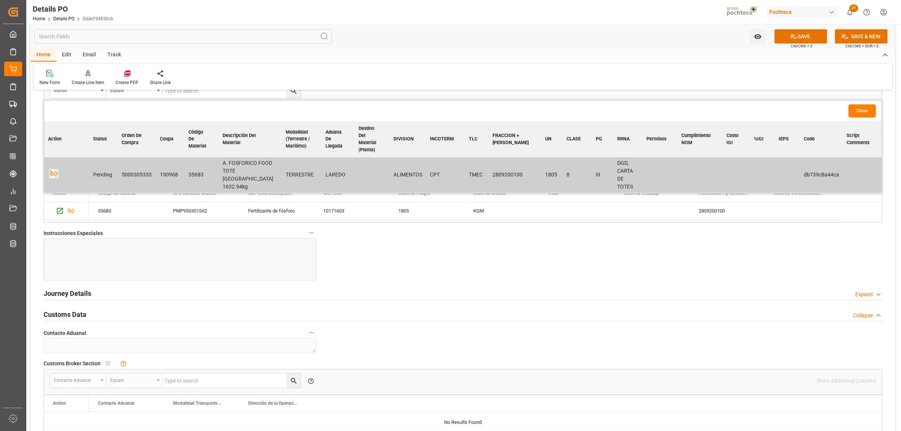
scroll to position [610, 0]
click at [77, 292] on h2 "Journey Details" at bounding box center [68, 292] width 48 height 10
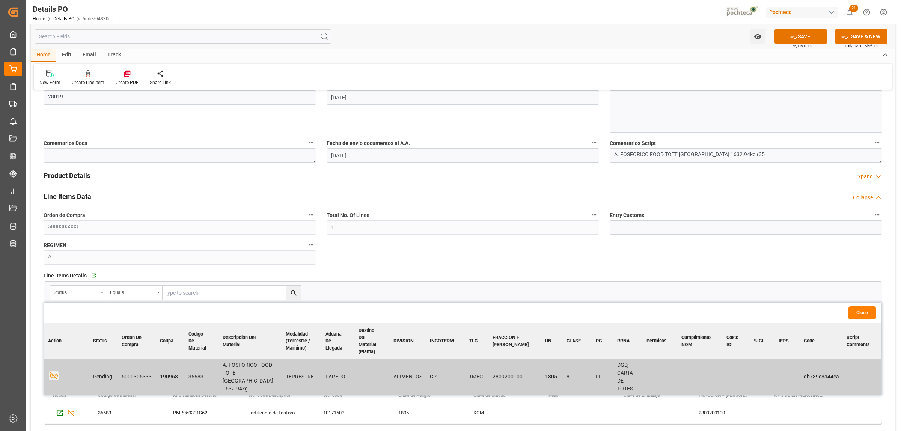
scroll to position [282, 0]
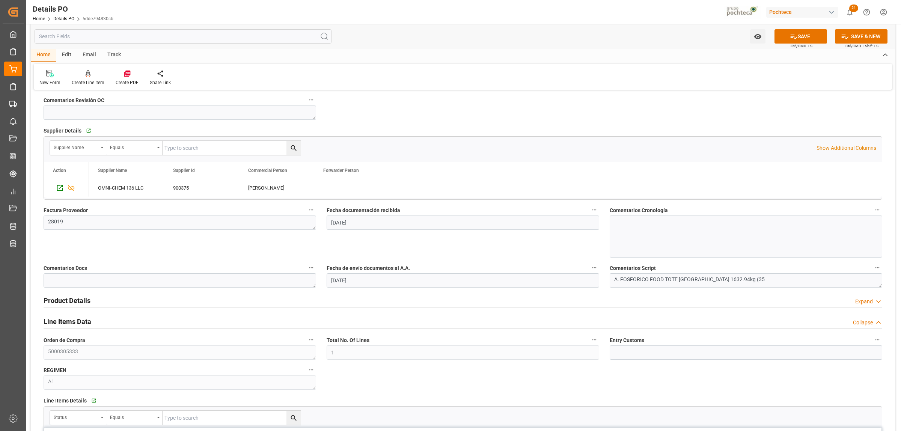
click at [74, 321] on h2 "Line Items Data" at bounding box center [68, 322] width 48 height 10
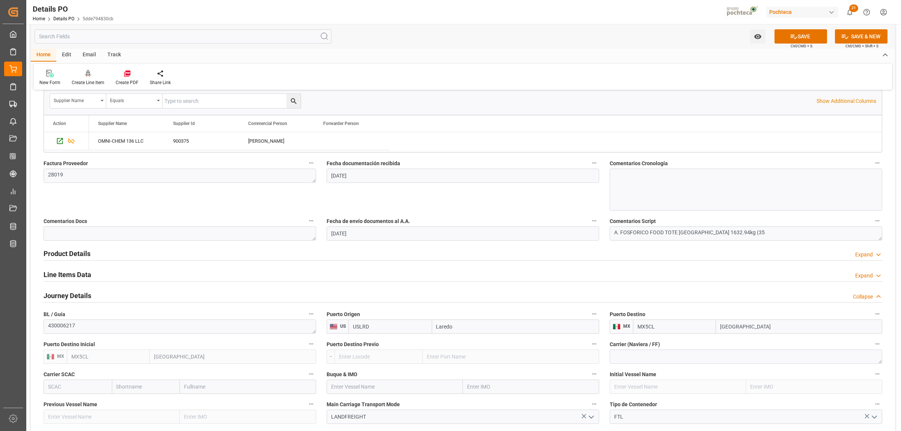
scroll to position [376, 0]
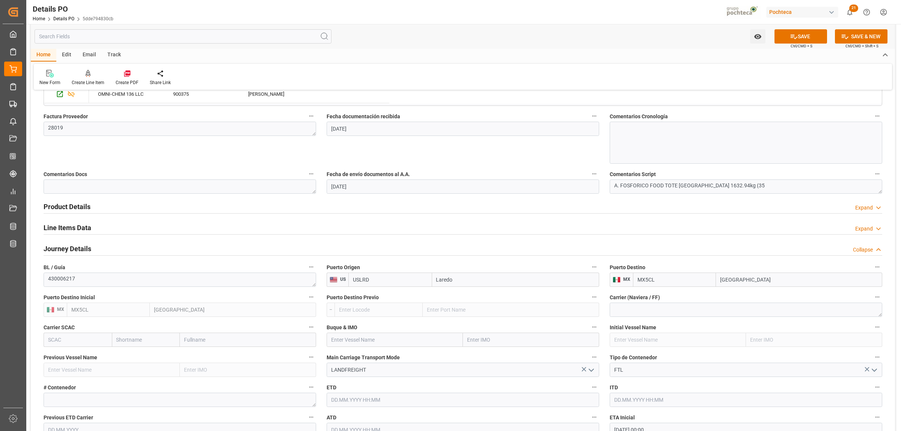
click at [68, 207] on h2 "Product Details" at bounding box center [67, 207] width 47 height 10
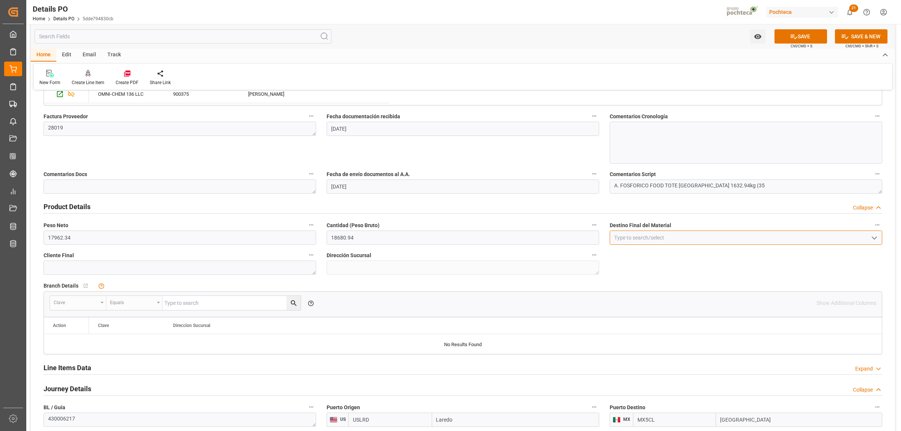
click at [675, 236] on input at bounding box center [746, 238] width 273 height 14
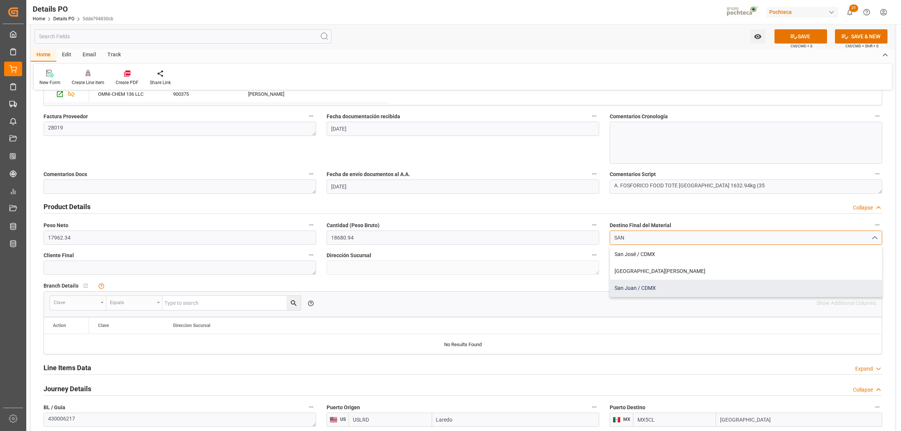
click at [634, 291] on div "San Juan / CDMX" at bounding box center [746, 288] width 272 height 17
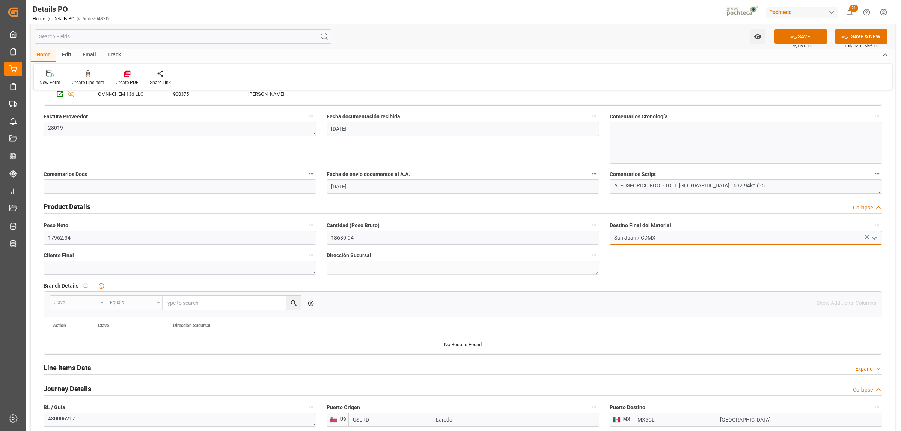
type input "San Juan / CDMX"
click at [650, 261] on div "Nuevas Ordenes Details   No child Object linked Nuevas Ordenes Click Edit to ad…" at bounding box center [463, 343] width 865 height 1245
click at [721, 34] on button "SAVE" at bounding box center [801, 36] width 53 height 14
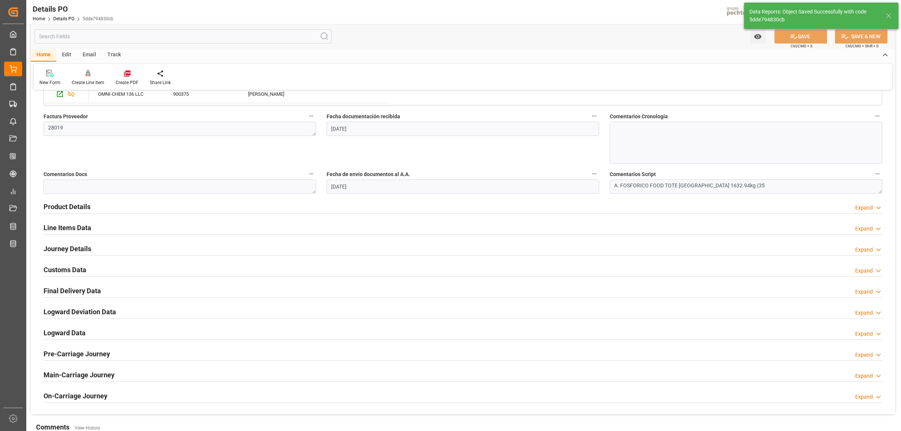
click at [127, 77] on icon at bounding box center [128, 74] width 8 height 8
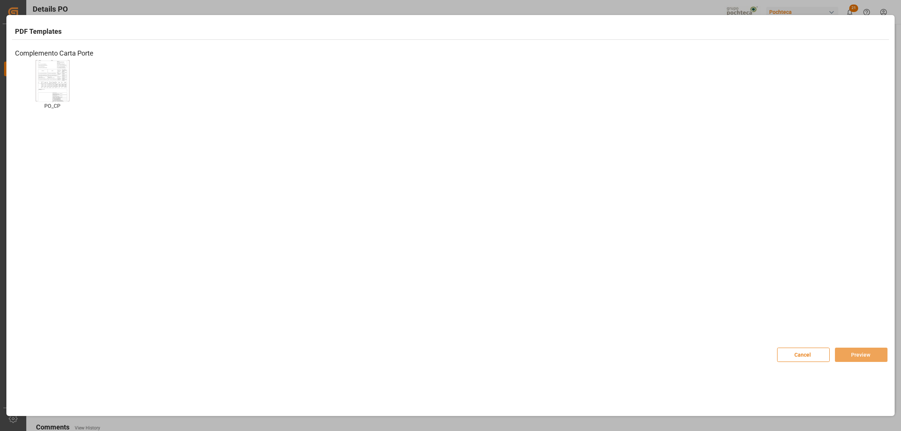
click at [57, 90] on img at bounding box center [53, 81] width 30 height 42
click at [721, 330] on button "Preview" at bounding box center [861, 355] width 53 height 14
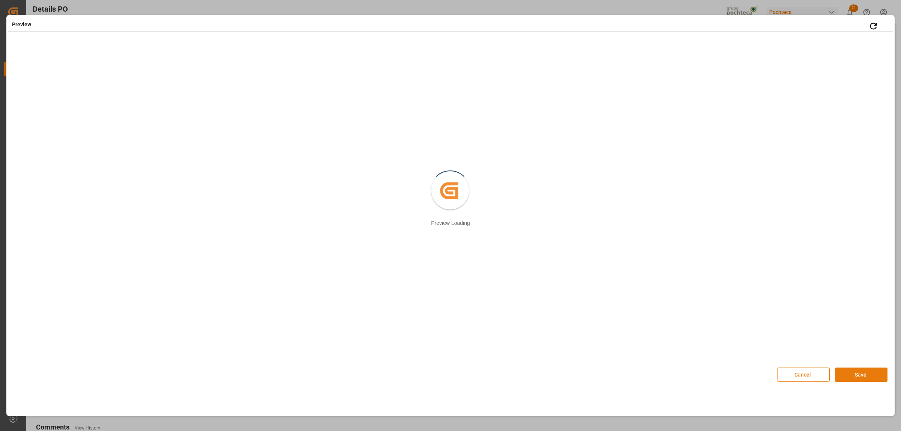
click at [721, 330] on button "Save" at bounding box center [861, 375] width 53 height 14
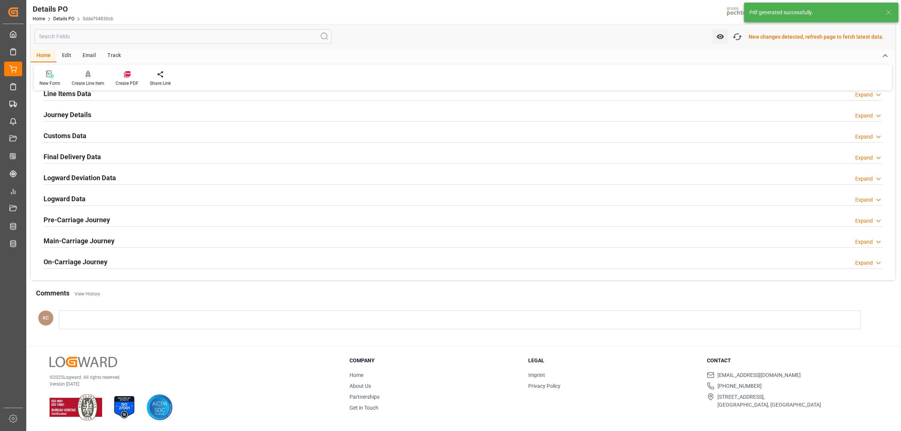
scroll to position [512, 0]
click at [72, 134] on h2 "Customs Data" at bounding box center [65, 136] width 43 height 10
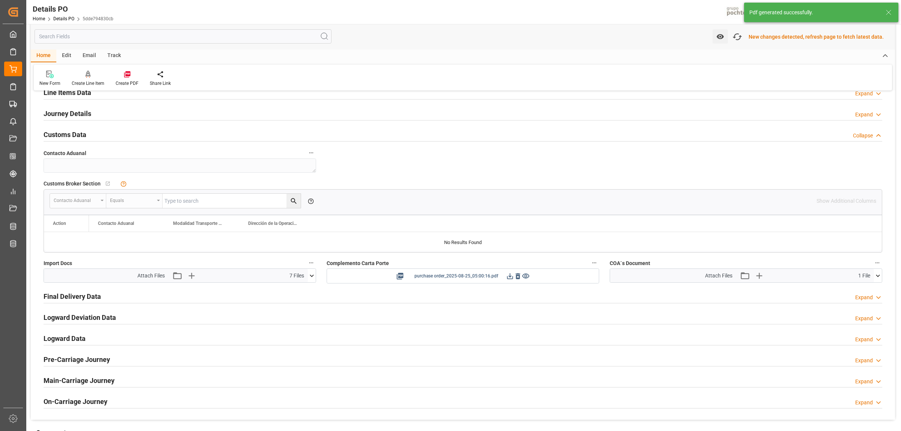
click at [509, 276] on icon at bounding box center [510, 276] width 8 height 8
